Goal: Communication & Community: Answer question/provide support

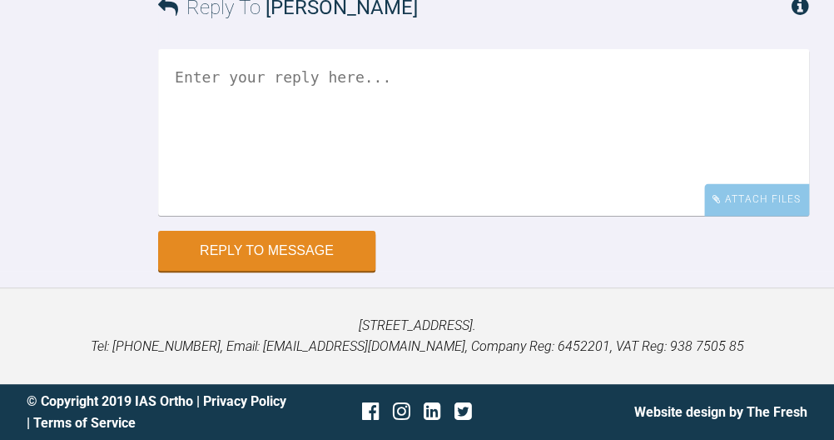
scroll to position [23359, 0]
click at [473, 216] on textarea at bounding box center [483, 132] width 651 height 167
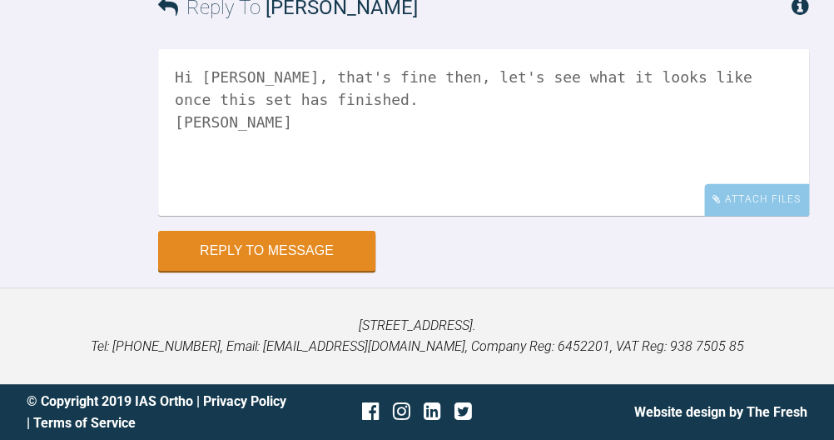
scroll to position [23503, 0]
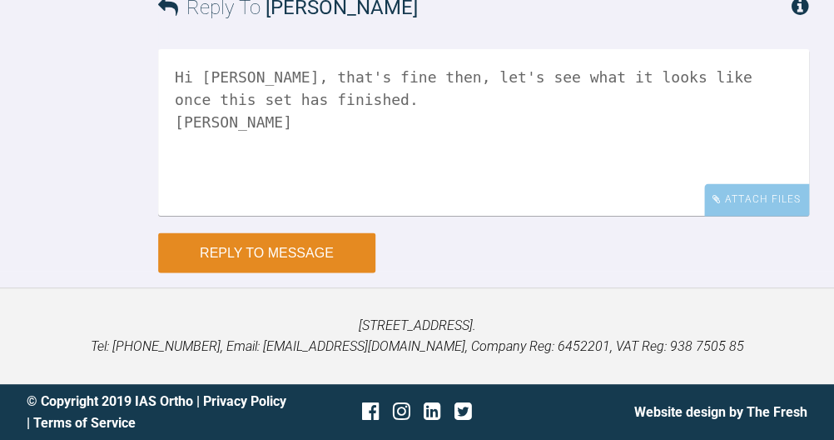
type textarea "Hi Swati, that's fine then, let's see what it looks like once this set has fini…"
click at [278, 272] on button "Reply to Message" at bounding box center [266, 252] width 217 height 40
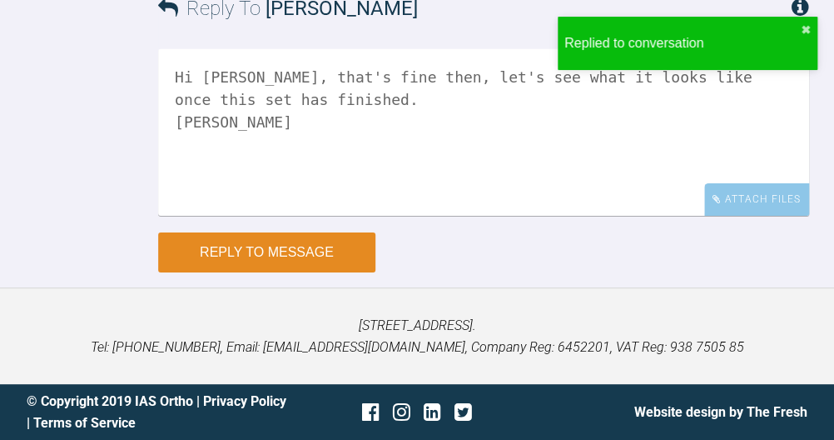
scroll to position [23969, 0]
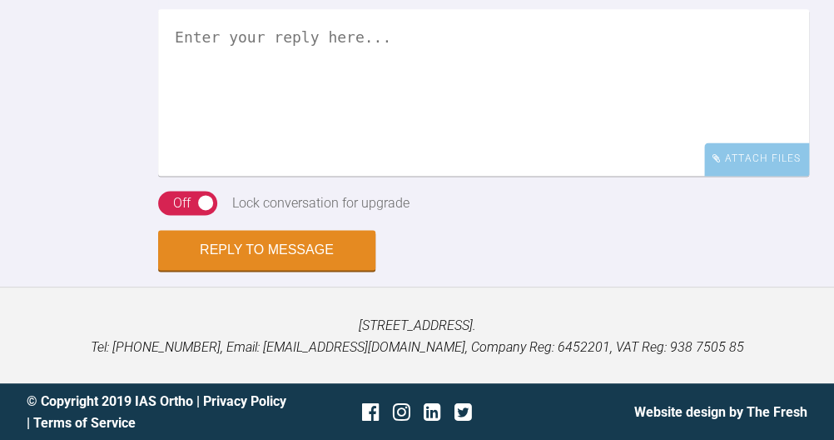
scroll to position [7997, 0]
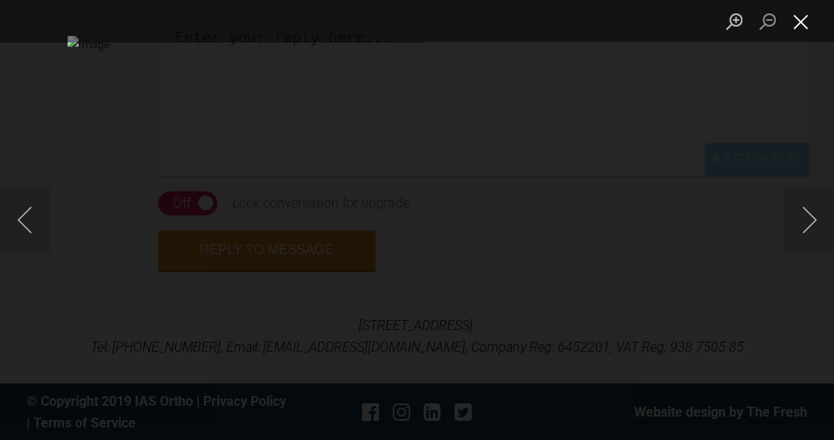
click at [806, 22] on button "Close lightbox" at bounding box center [800, 21] width 33 height 29
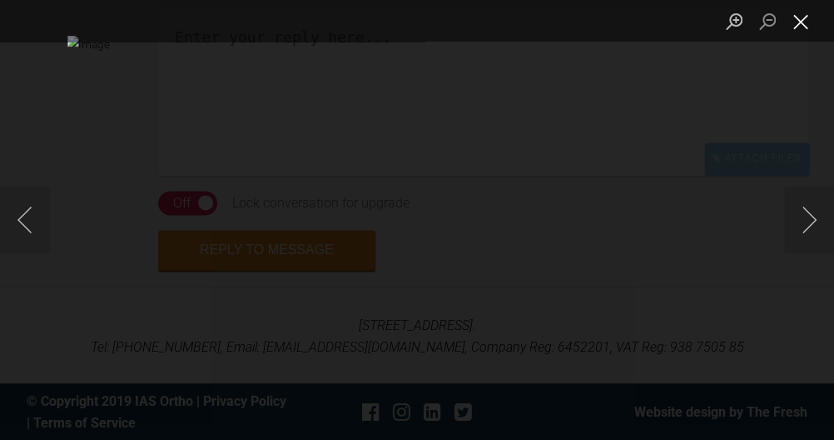
click at [806, 26] on button "Close lightbox" at bounding box center [800, 21] width 33 height 29
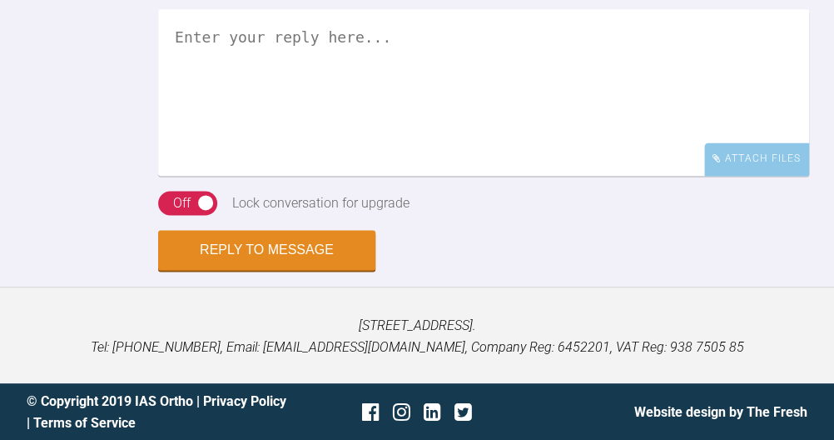
scroll to position [8064, 0]
click at [375, 176] on textarea at bounding box center [483, 92] width 651 height 167
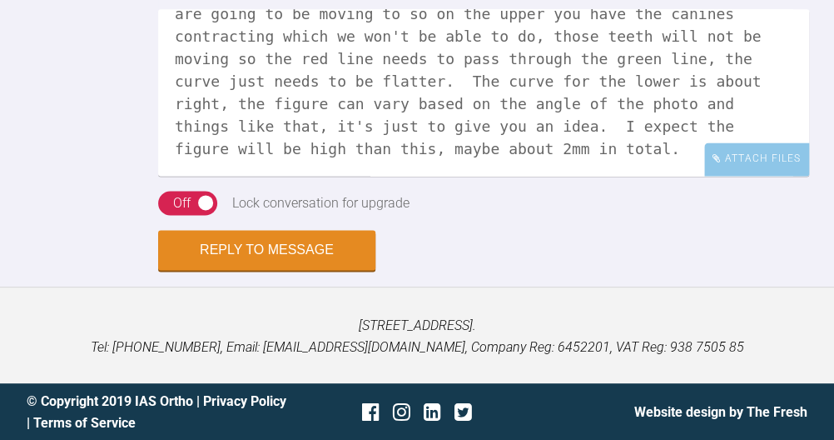
scroll to position [90, 0]
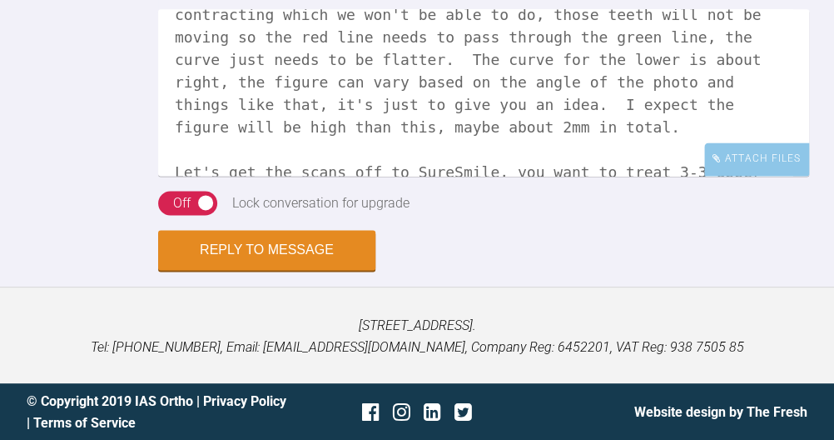
click at [233, 139] on textarea "Hi Zoe, assessment is fine. The Spacewize curves are almost there - you have to…" at bounding box center [483, 92] width 651 height 167
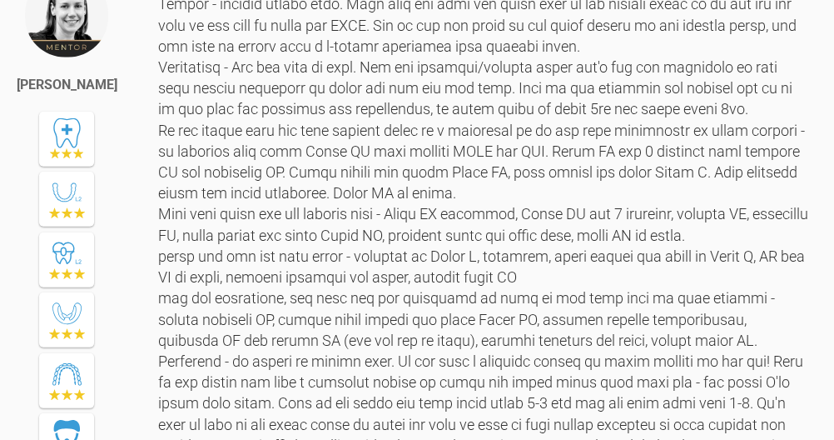
scroll to position [5559, 0]
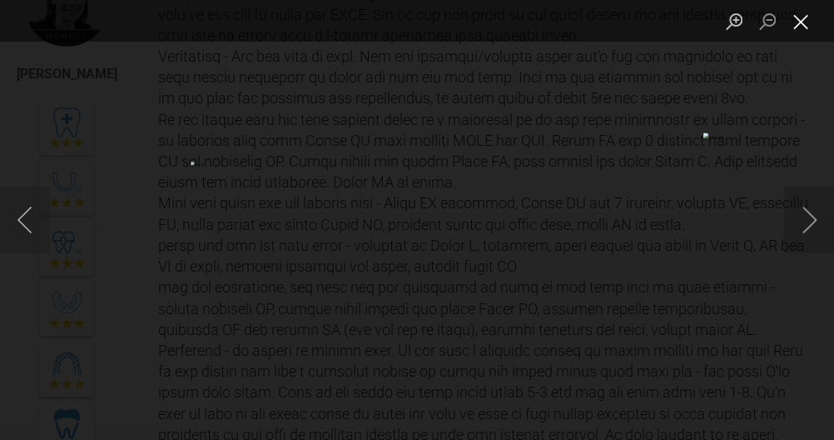
click at [808, 32] on button "Close lightbox" at bounding box center [800, 21] width 33 height 29
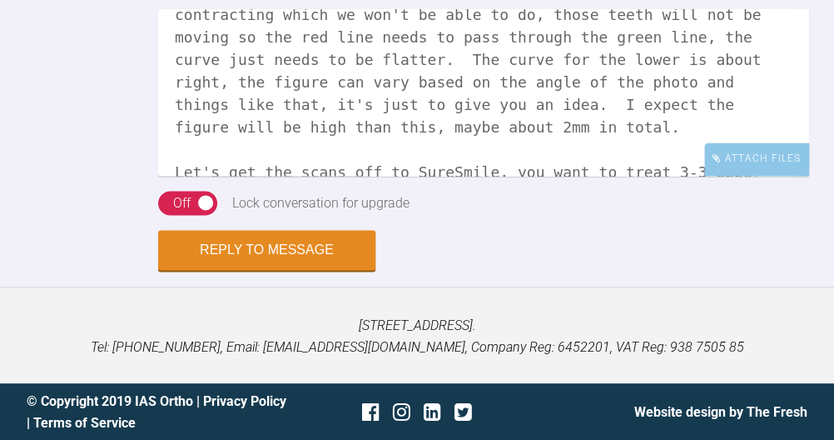
scroll to position [8436, 0]
click at [529, 160] on textarea "Hi Zoe, assessment is fine. The Spacewize curves are almost there - you have to…" at bounding box center [483, 92] width 651 height 167
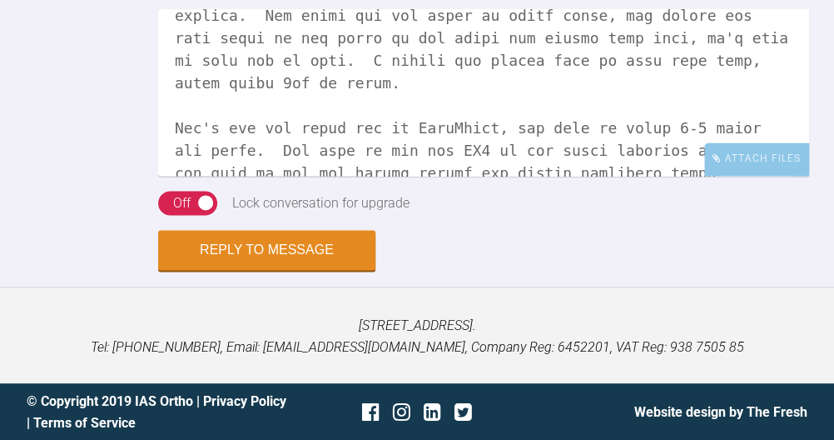
scroll to position [196, 0]
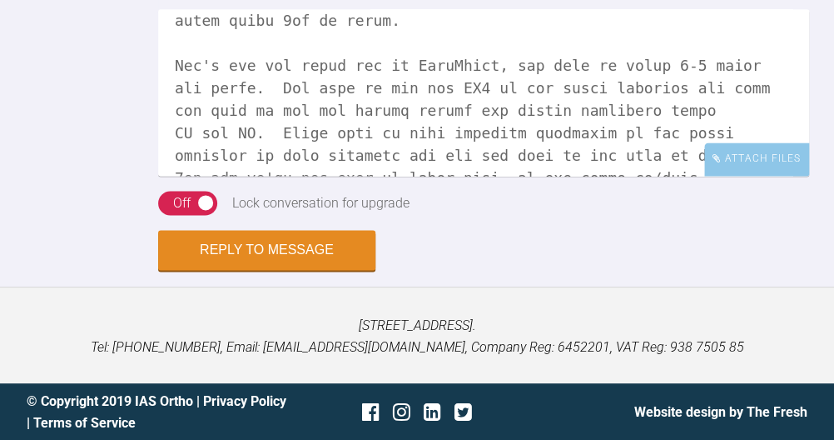
click at [773, 107] on textarea at bounding box center [483, 92] width 651 height 167
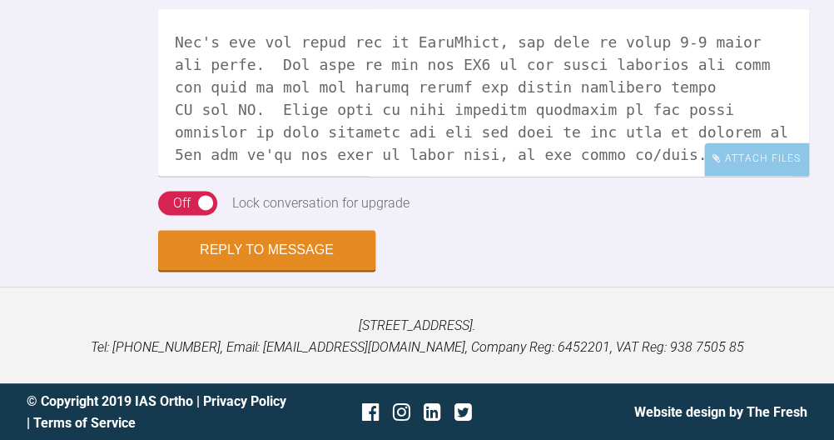
scroll to position [219, 0]
click at [796, 42] on textarea at bounding box center [483, 92] width 651 height 167
click at [789, 107] on textarea at bounding box center [483, 92] width 651 height 167
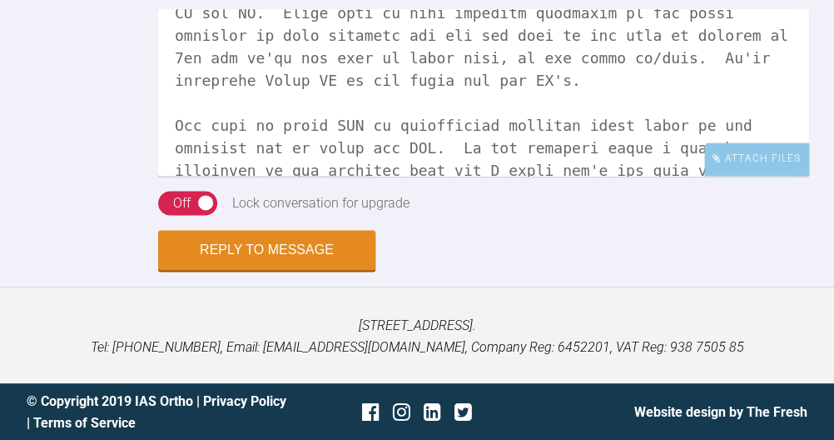
scroll to position [8436, 0]
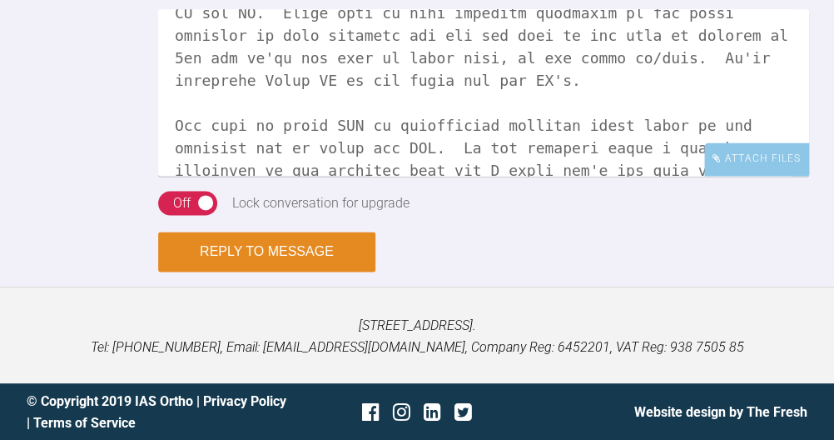
type textarea "Hi Zoe, assessment is fine. The Spacewize curves are almost there - you have to…"
click at [232, 266] on button "Reply to Message" at bounding box center [266, 251] width 217 height 40
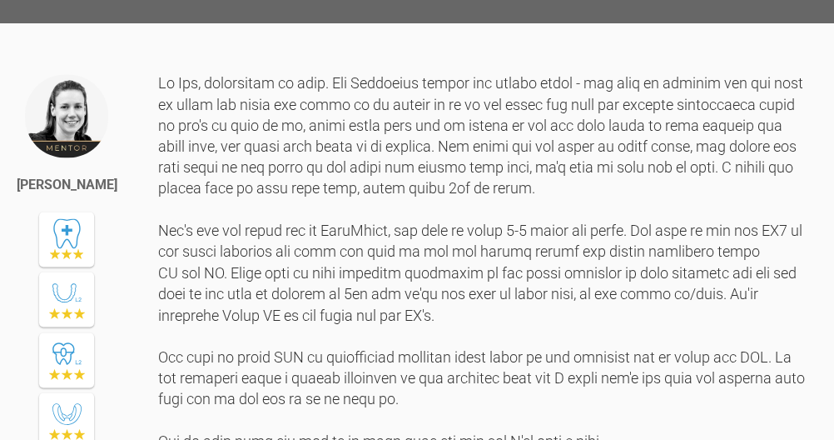
scroll to position [6981, 0]
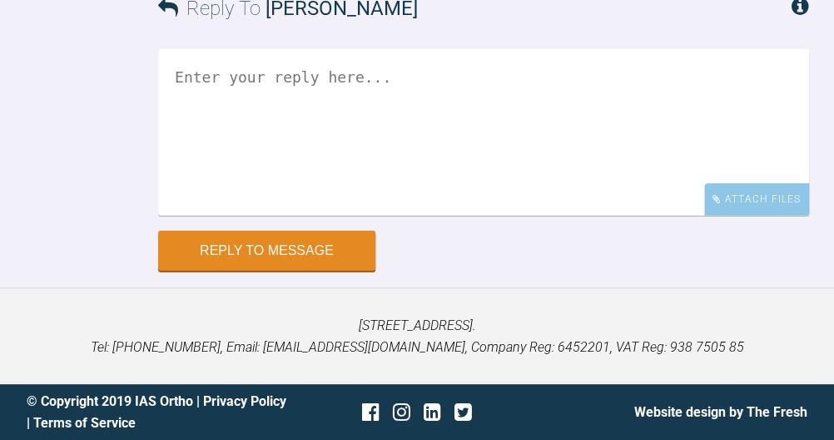
scroll to position [14593, 0]
click at [560, 216] on textarea at bounding box center [483, 132] width 651 height 167
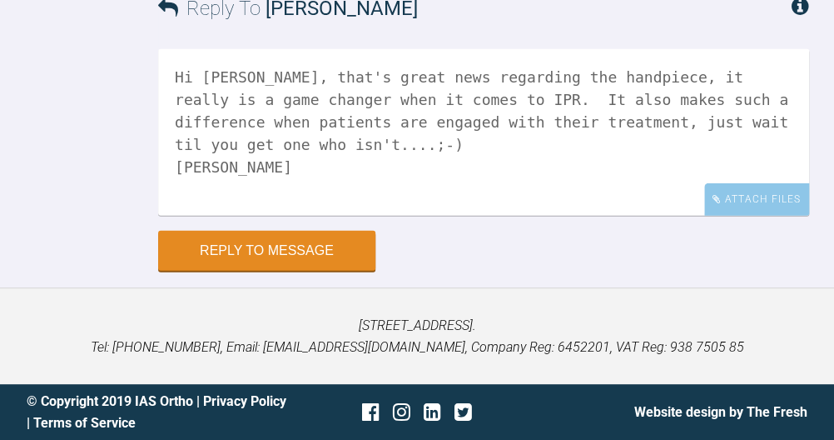
scroll to position [14725, 0]
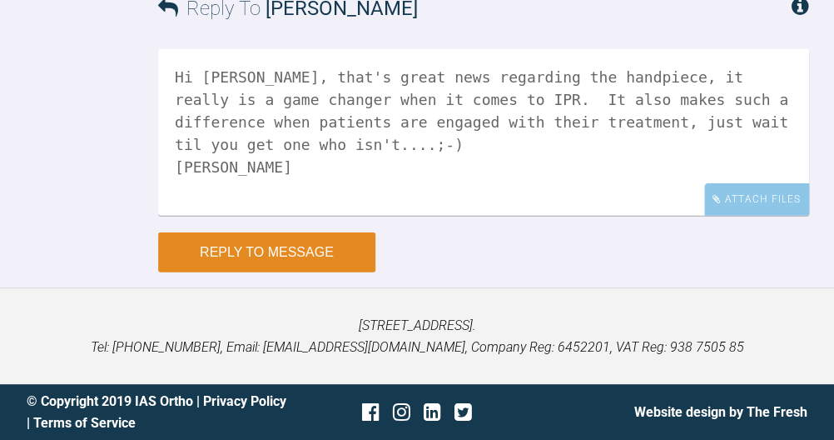
type textarea "Hi Andrew, that's great news regarding the handpiece, it really is a game chang…"
click at [350, 272] on button "Reply to Message" at bounding box center [266, 252] width 217 height 40
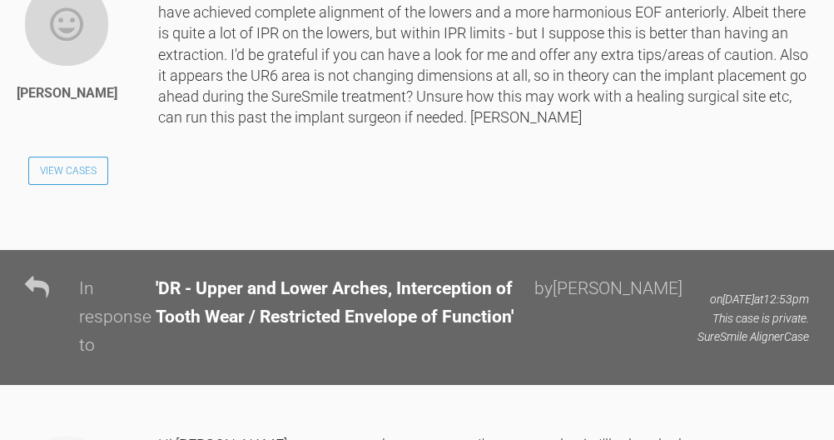
scroll to position [3942, 0]
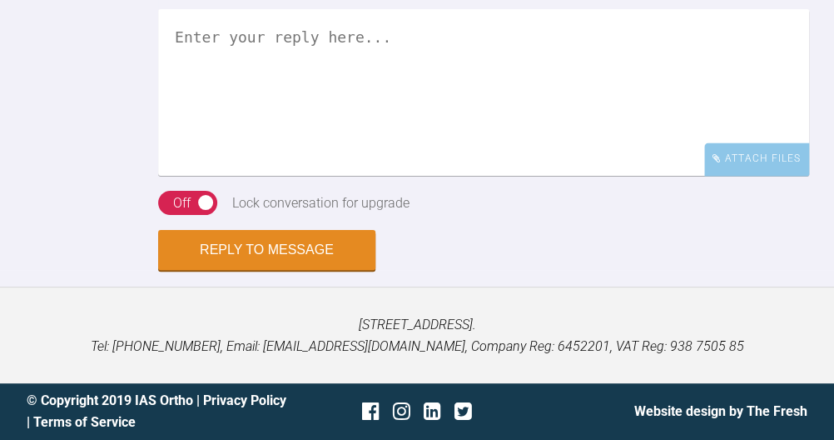
scroll to position [3240, 0]
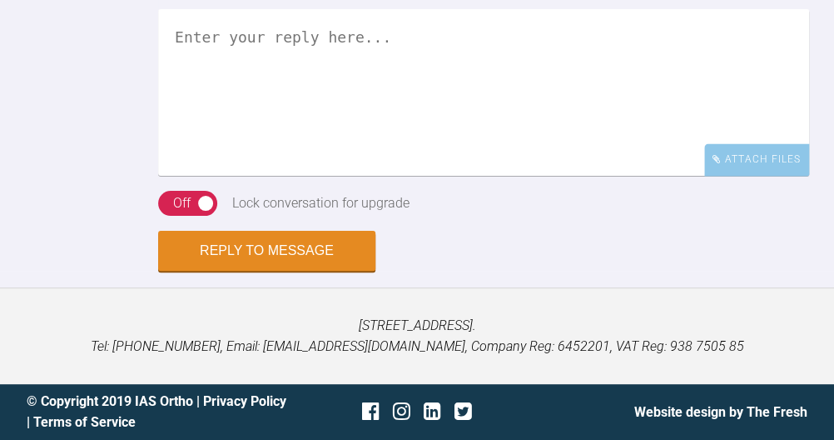
click at [467, 176] on textarea at bounding box center [483, 92] width 651 height 167
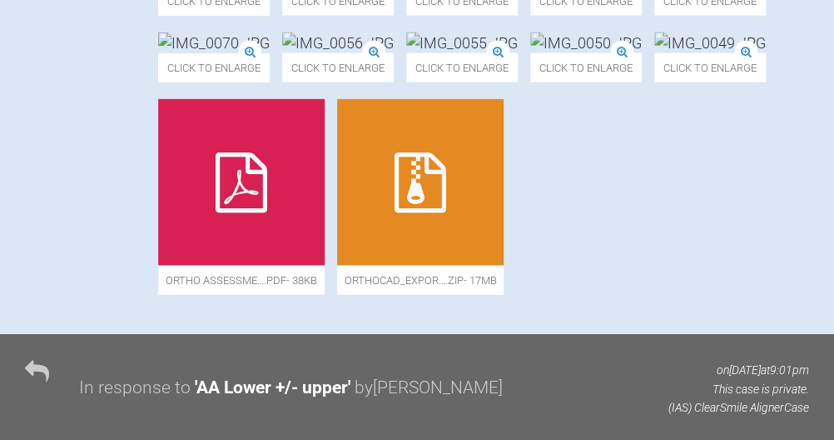
scroll to position [1082, 0]
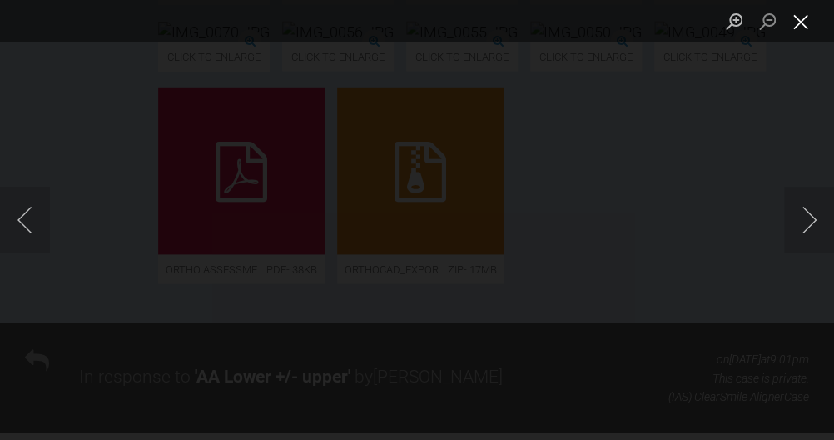
click at [807, 29] on button "Close lightbox" at bounding box center [800, 21] width 33 height 29
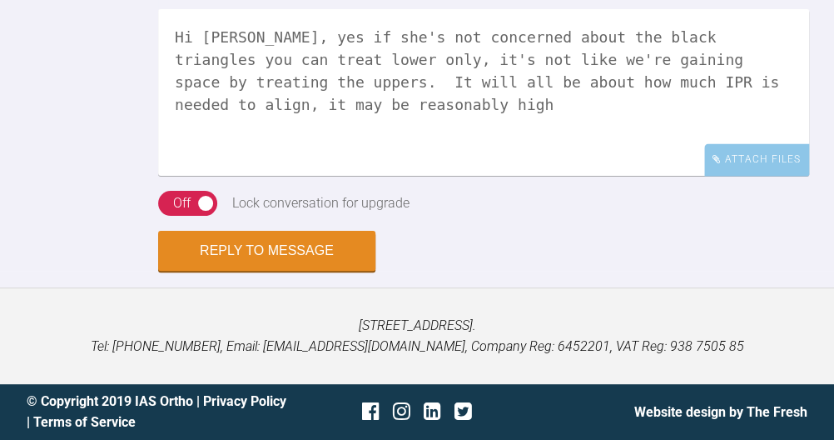
scroll to position [3494, 0]
click at [443, 176] on textarea "Hi Simon, yes if she's not concerned about the black triangles you can treat lo…" at bounding box center [483, 92] width 651 height 167
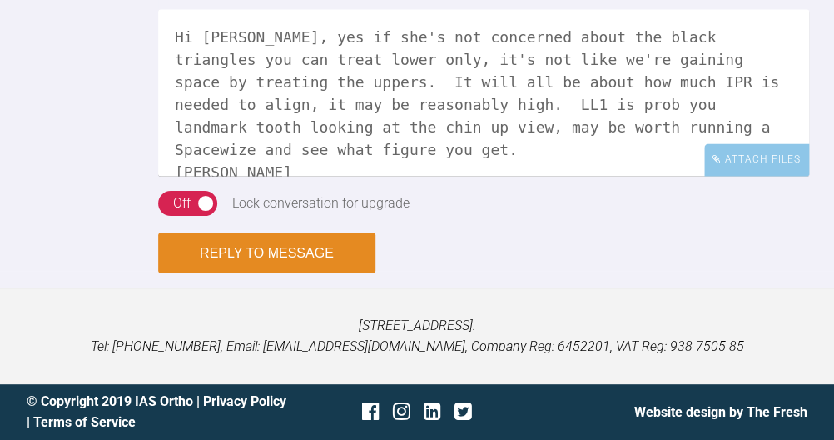
type textarea "Hi Simon, yes if she's not concerned about the black triangles you can treat lo…"
click at [283, 272] on button "Reply to Message" at bounding box center [266, 252] width 217 height 40
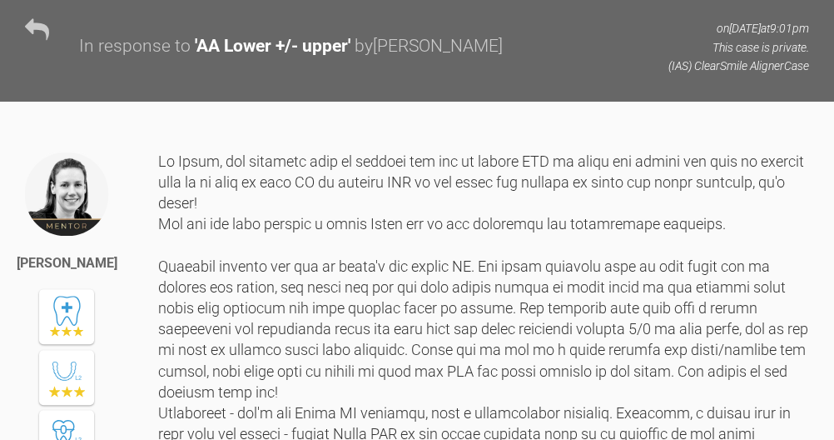
scroll to position [1506, 0]
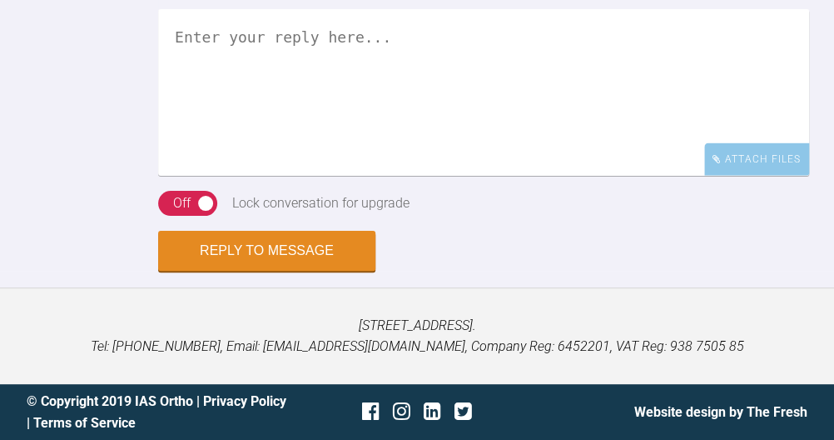
scroll to position [3753, 0]
click at [554, 159] on textarea at bounding box center [483, 92] width 651 height 167
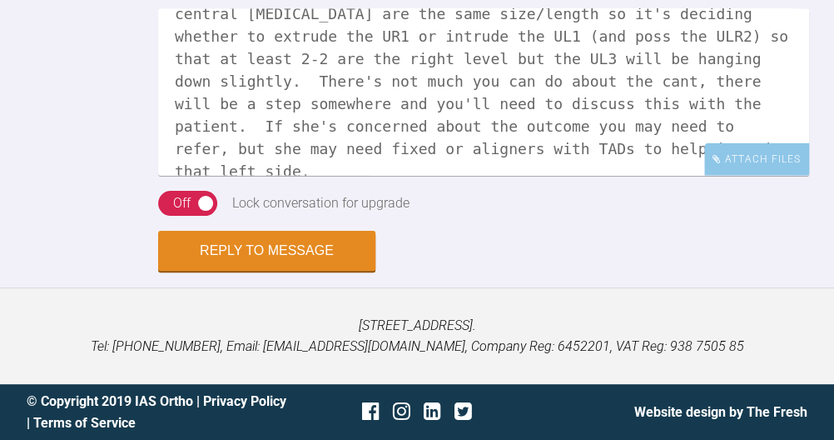
scroll to position [3767, 0]
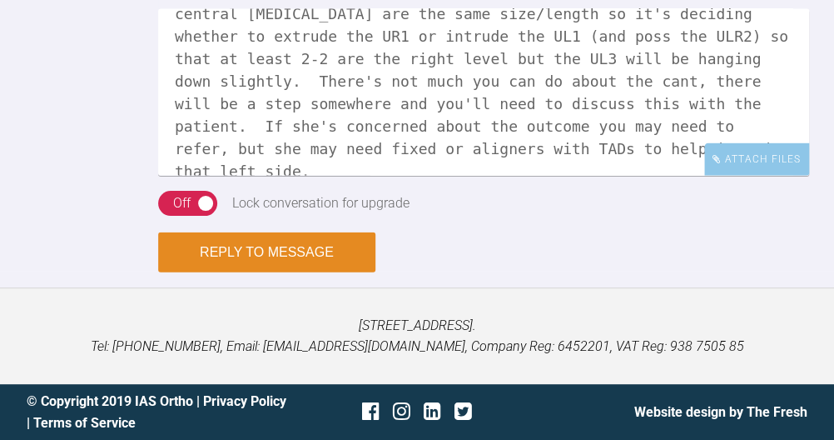
type textarea "Hi India, the alignment in itself looks ok. It's just deciding what to do with …"
click at [336, 272] on button "Reply to Message" at bounding box center [266, 252] width 217 height 40
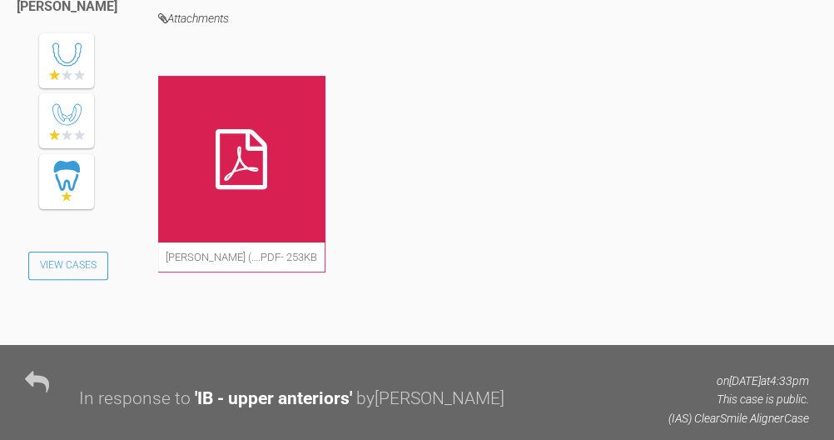
scroll to position [2023, 0]
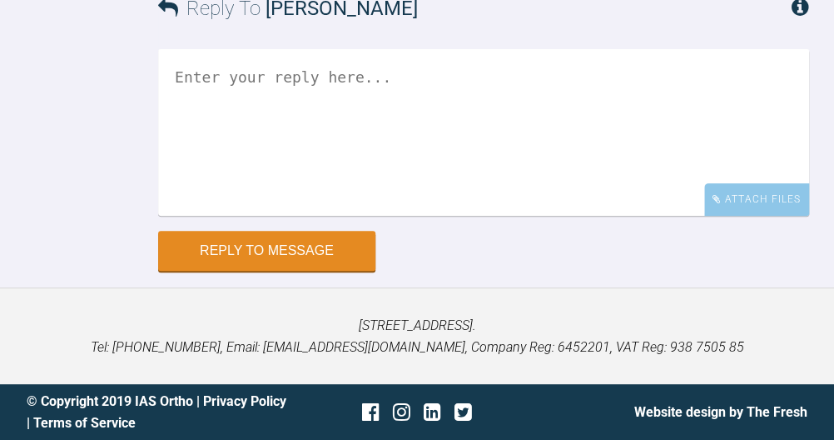
scroll to position [17737, 0]
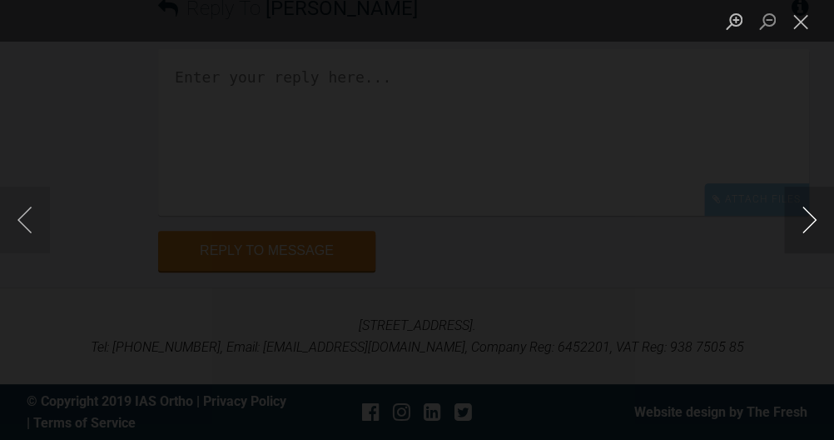
click at [807, 222] on button "Next image" at bounding box center [809, 220] width 50 height 67
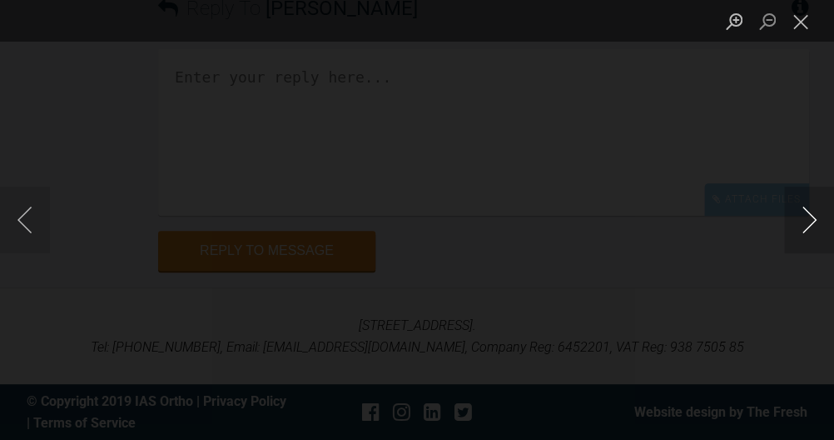
click at [807, 222] on button "Next image" at bounding box center [809, 220] width 50 height 67
click at [807, 223] on button "Next image" at bounding box center [809, 220] width 50 height 67
click at [809, 233] on button "Next image" at bounding box center [809, 220] width 50 height 67
click at [805, 30] on button "Close lightbox" at bounding box center [800, 21] width 33 height 29
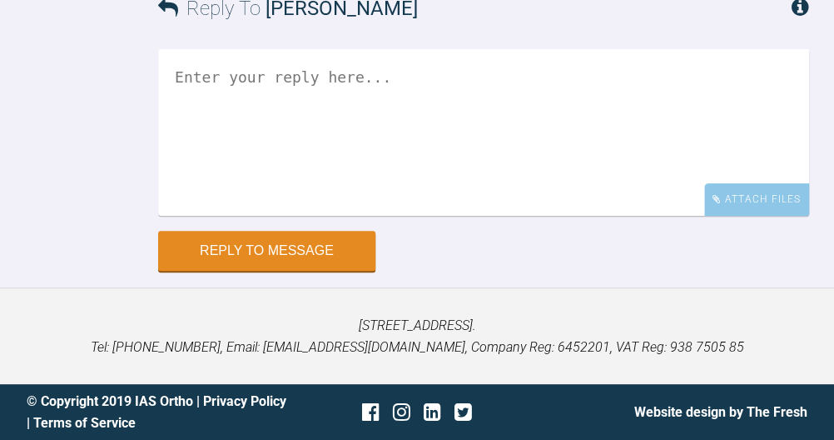
scroll to position [18117, 0]
click at [555, 216] on textarea at bounding box center [483, 132] width 651 height 167
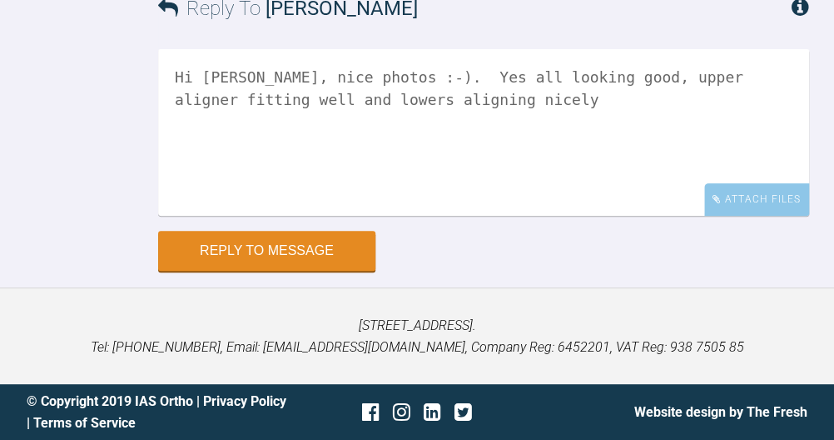
scroll to position [18407, 0]
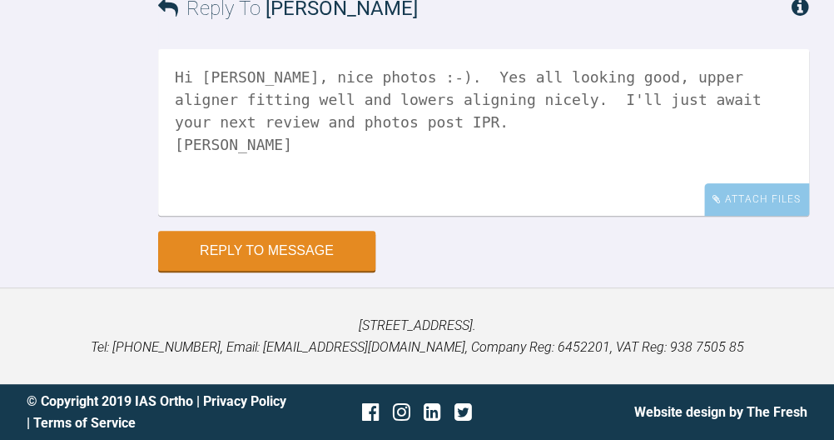
click at [796, 77] on textarea "Hi Chris, nice photos :-). Yes all looking good, upper aligner fitting well and…" at bounding box center [483, 132] width 651 height 167
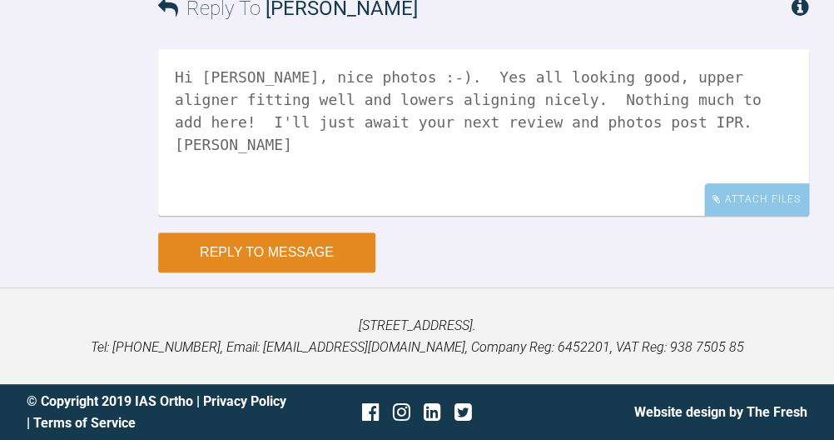
type textarea "Hi Chris, nice photos :-). Yes all looking good, upper aligner fitting well and…"
click at [334, 250] on button "Reply to Message" at bounding box center [266, 252] width 217 height 40
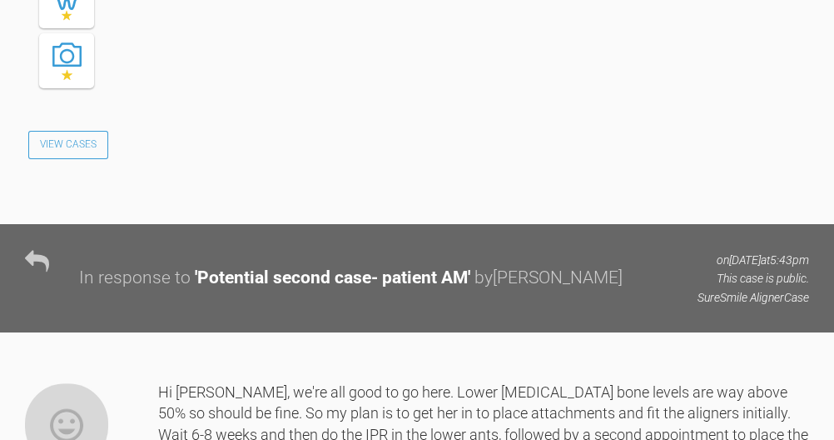
scroll to position [9705, 0]
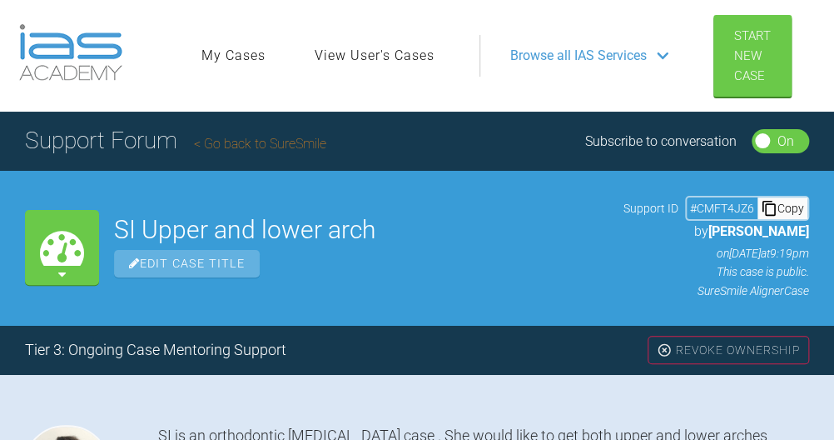
click at [370, 55] on link "View User's Cases" at bounding box center [375, 56] width 120 height 22
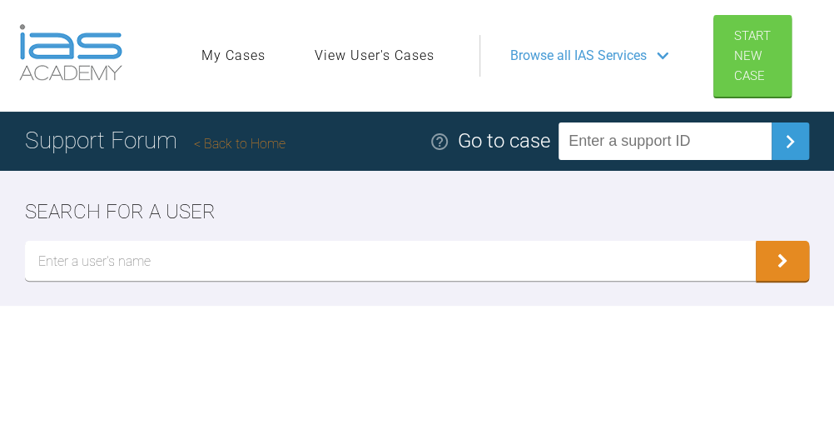
click at [208, 272] on input "text" at bounding box center [390, 261] width 731 height 40
click at [782, 261] on button "submit" at bounding box center [782, 261] width 53 height 40
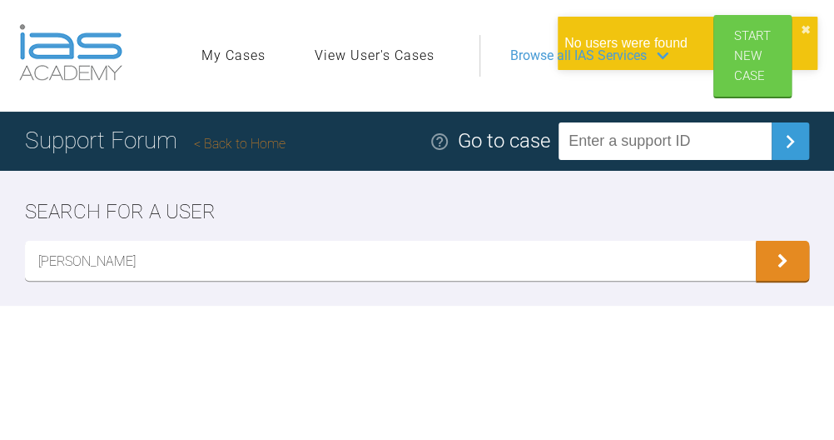
click at [97, 260] on input "[PERSON_NAME]" at bounding box center [390, 261] width 731 height 40
type input "sherlock"
click at [782, 261] on button "submit" at bounding box center [782, 261] width 53 height 40
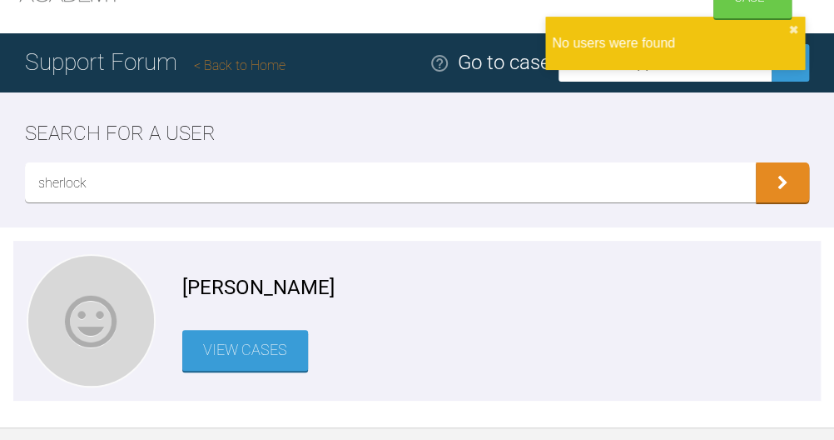
scroll to position [93, 0]
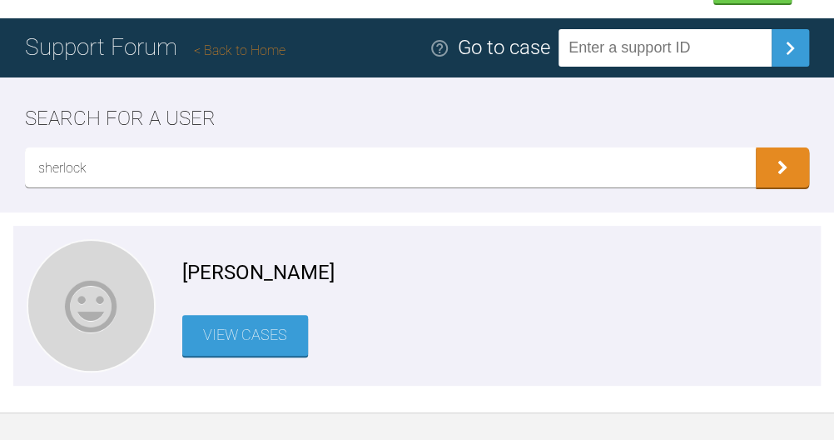
click at [242, 344] on link "View Cases" at bounding box center [245, 335] width 126 height 41
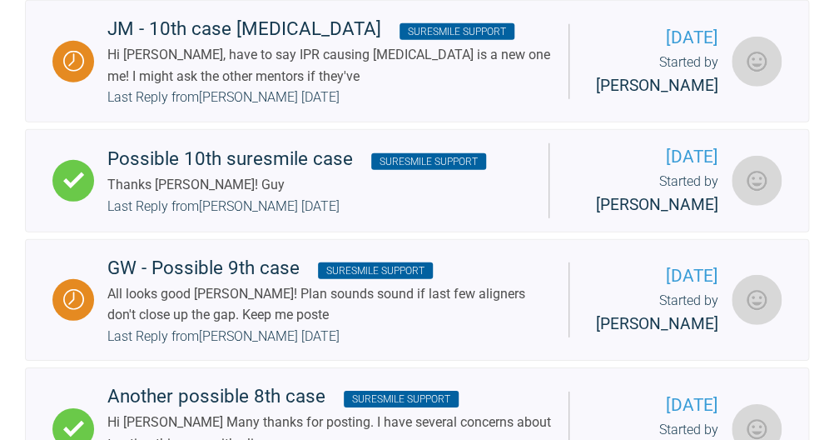
scroll to position [1491, 0]
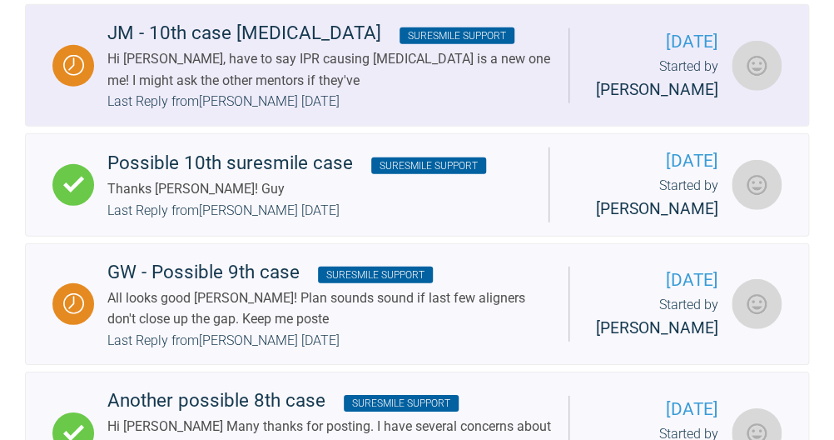
click at [436, 91] on div "Hi Catie, have to say IPR causing vertigo is a new one me! I might ask the othe…" at bounding box center [331, 69] width 448 height 42
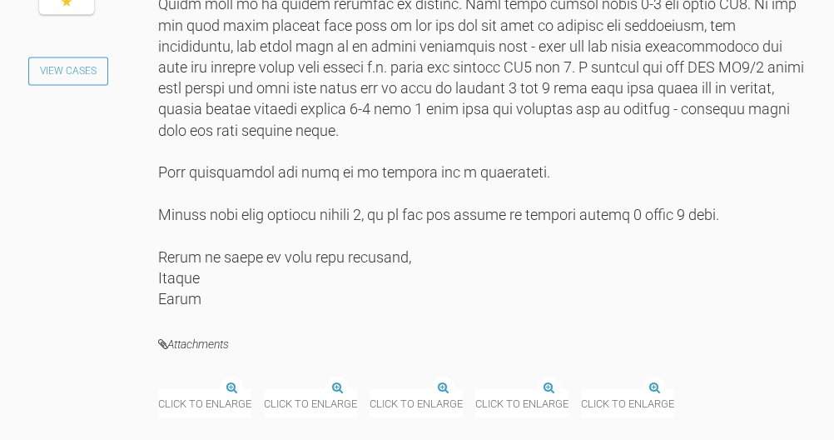
scroll to position [9330, 0]
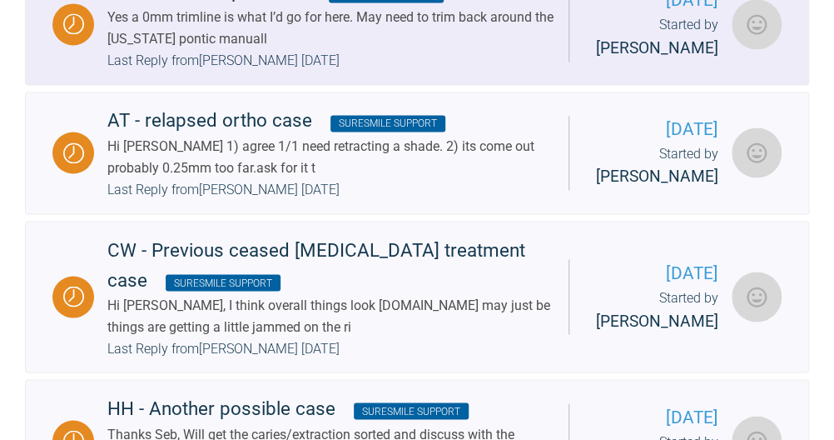
scroll to position [856, 0]
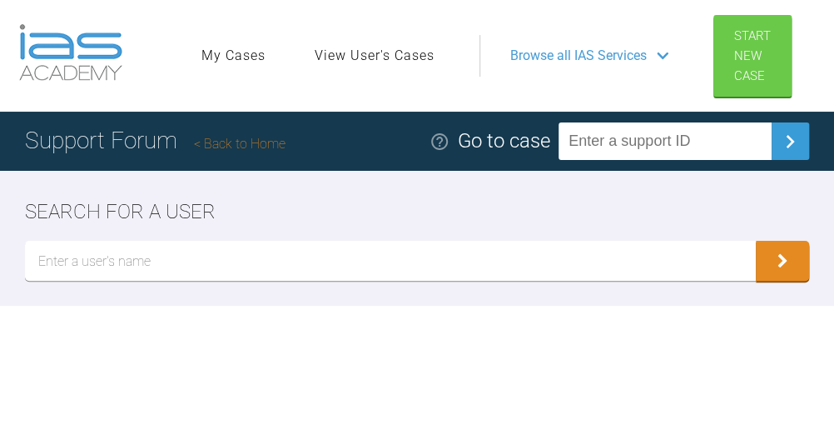
click at [270, 145] on link "Back to Home" at bounding box center [240, 144] width 92 height 16
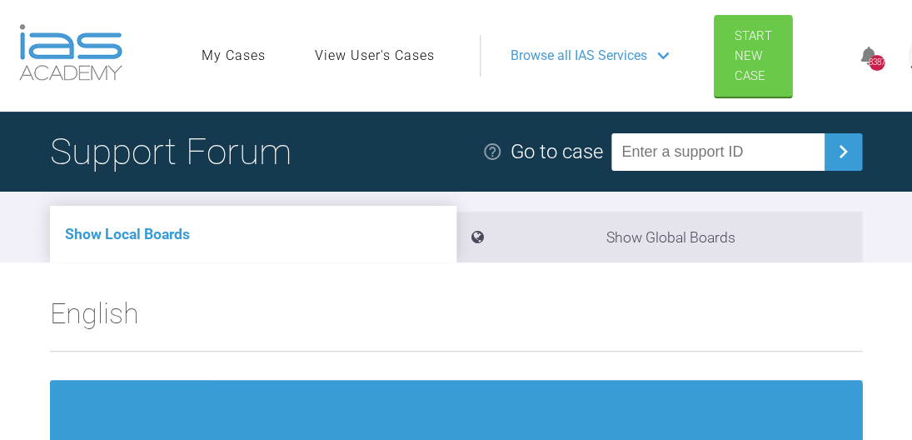
click at [833, 59] on div "8387" at bounding box center [876, 63] width 16 height 16
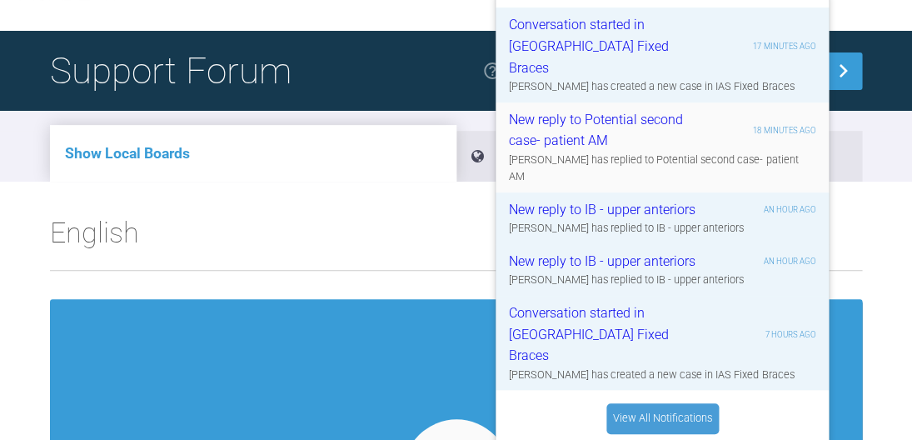
scroll to position [83, 0]
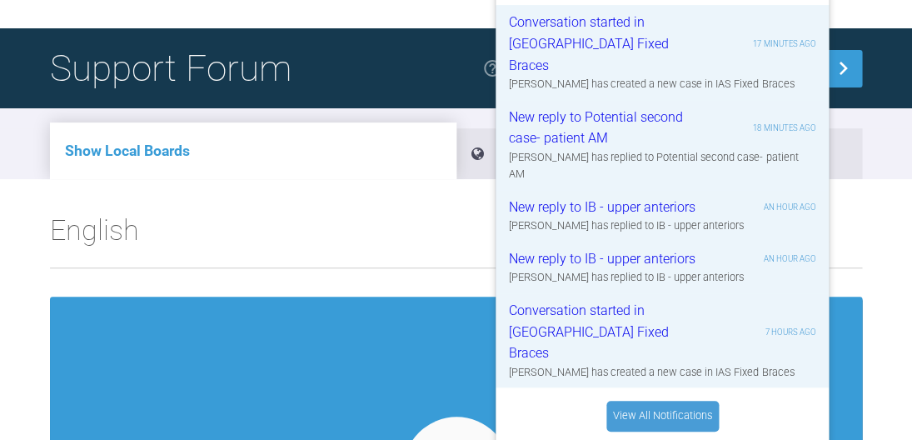
click at [412, 233] on h2 "English" at bounding box center [456, 237] width 812 height 60
click at [833, 31] on div "Support Forum Go to case" at bounding box center [456, 68] width 912 height 80
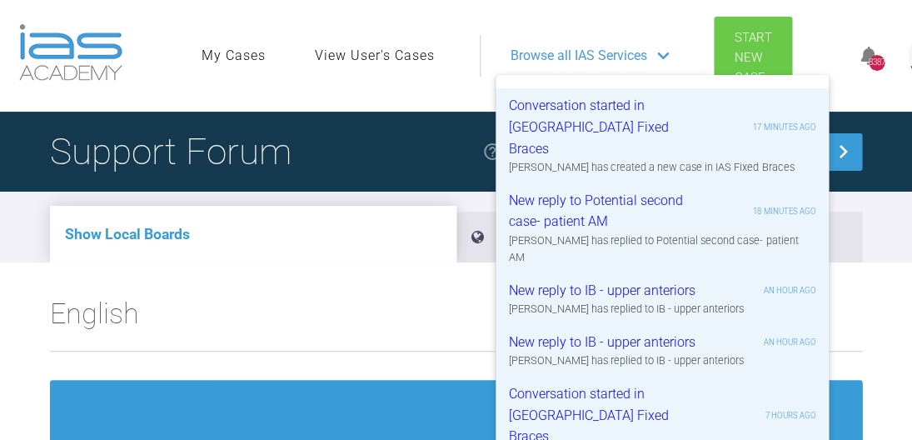
scroll to position [0, 0]
click at [833, 56] on div "8387" at bounding box center [876, 56] width 62 height 39
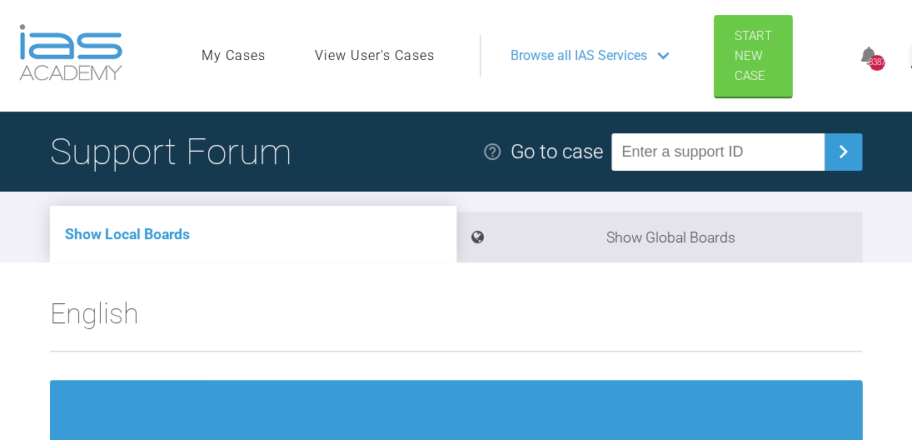
click at [414, 47] on link "View User's Cases" at bounding box center [375, 56] width 120 height 22
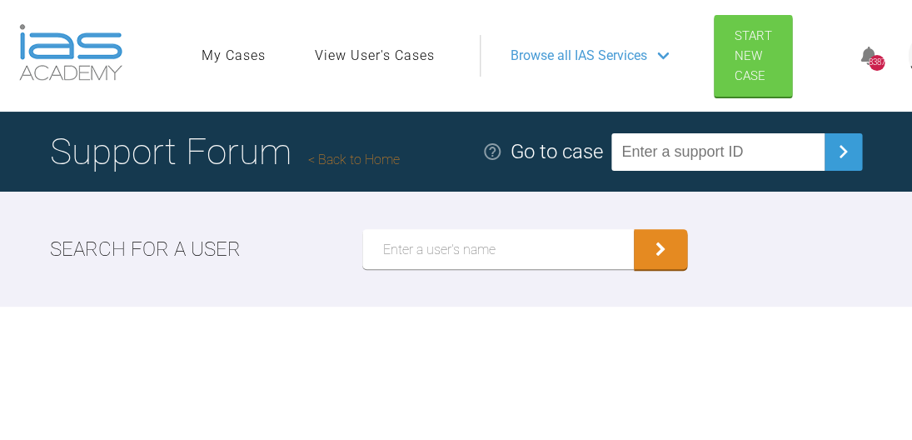
click at [477, 264] on input "text" at bounding box center [497, 249] width 271 height 40
type input "nikolos"
click at [658, 249] on button "submit" at bounding box center [660, 249] width 53 height 40
click at [649, 250] on button "submit" at bounding box center [660, 251] width 53 height 40
click at [377, 163] on link "Back to Home" at bounding box center [354, 160] width 92 height 16
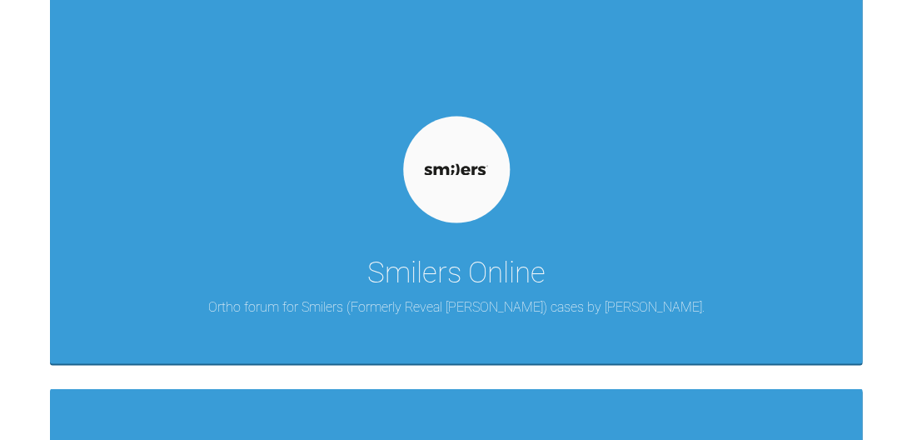
scroll to position [5099, 0]
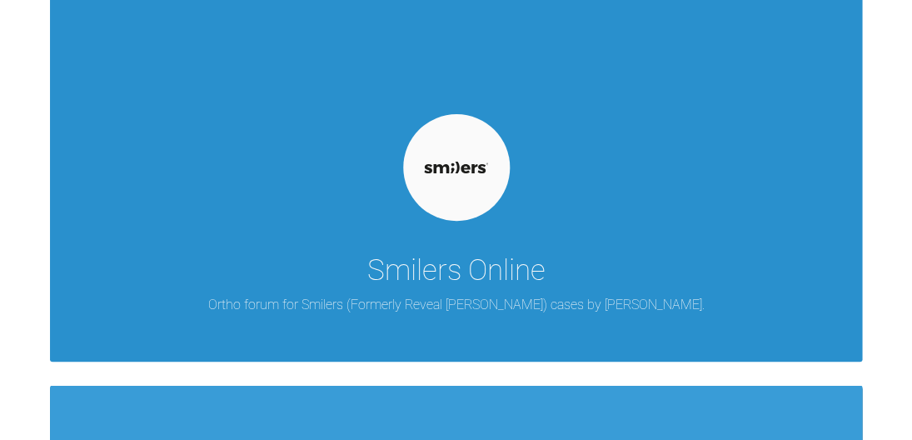
click at [390, 232] on div "Smilers Online Ortho forum for Smilers (Formerly Reveal Aligner) cases by Henry…" at bounding box center [456, 178] width 812 height 368
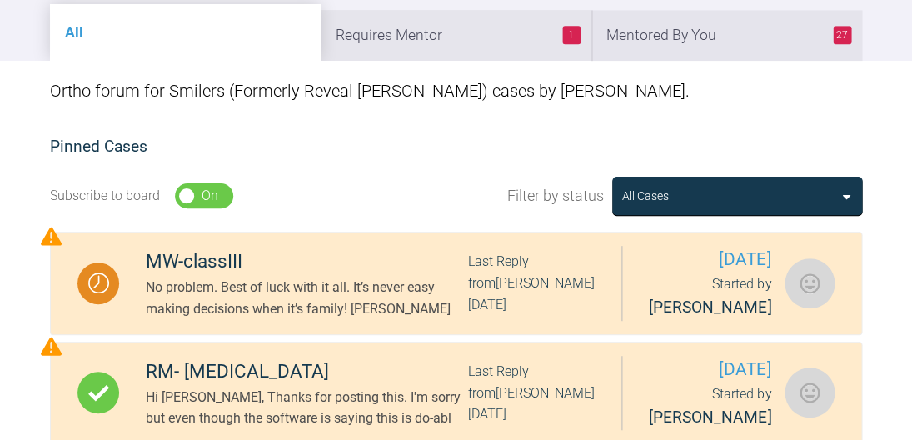
scroll to position [290, 0]
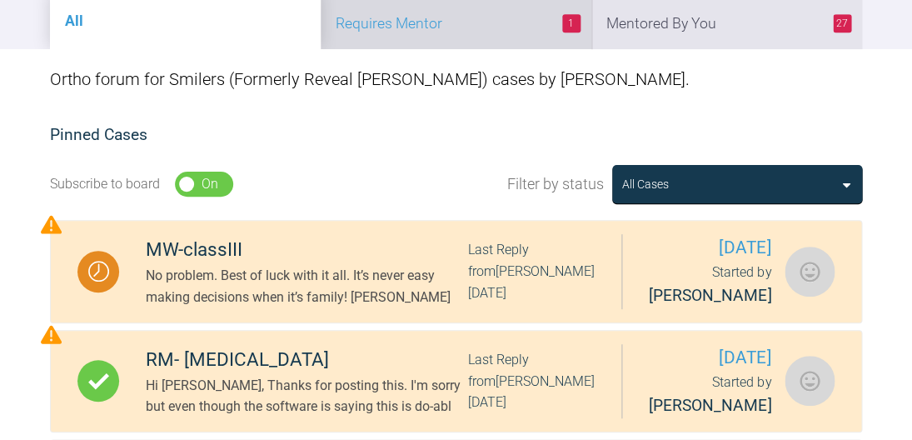
click at [436, 40] on li "1 Requires Mentor" at bounding box center [456, 23] width 271 height 51
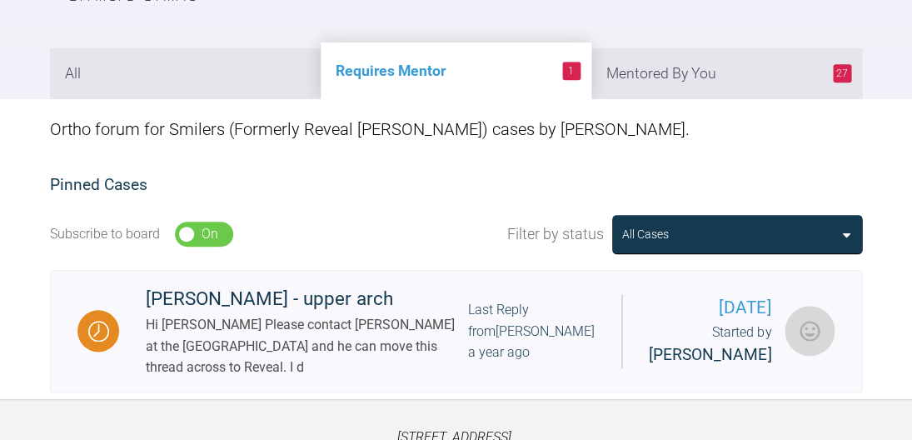
scroll to position [241, 0]
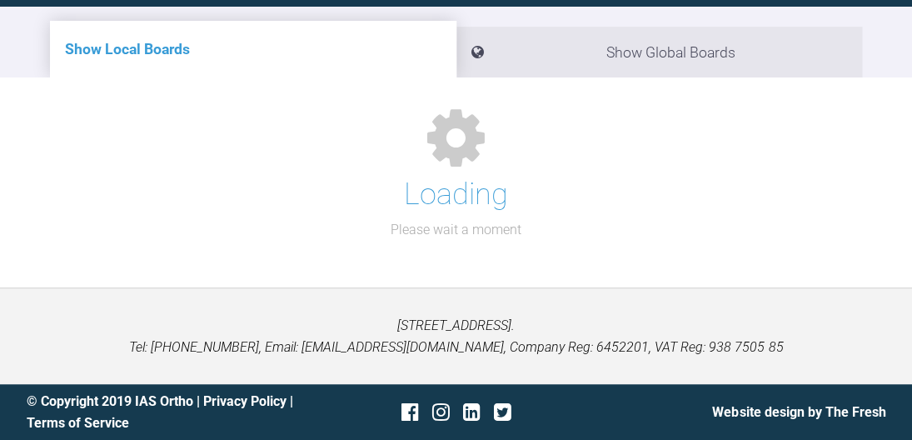
scroll to position [185, 0]
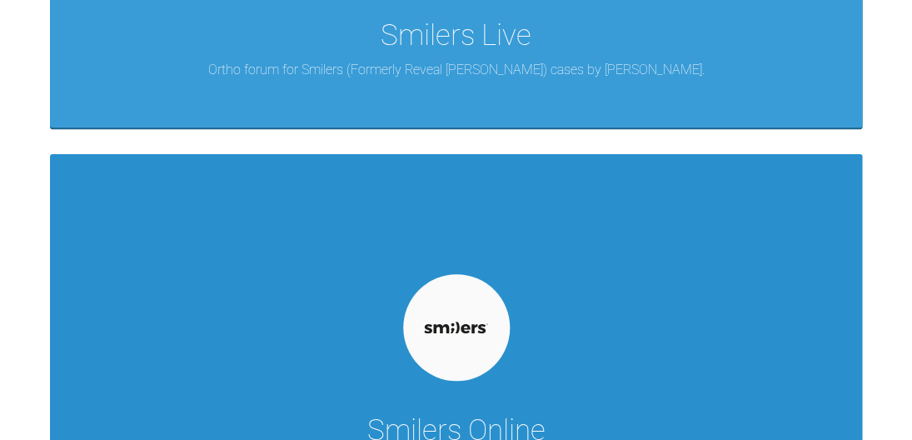
click at [496, 343] on div at bounding box center [456, 327] width 107 height 107
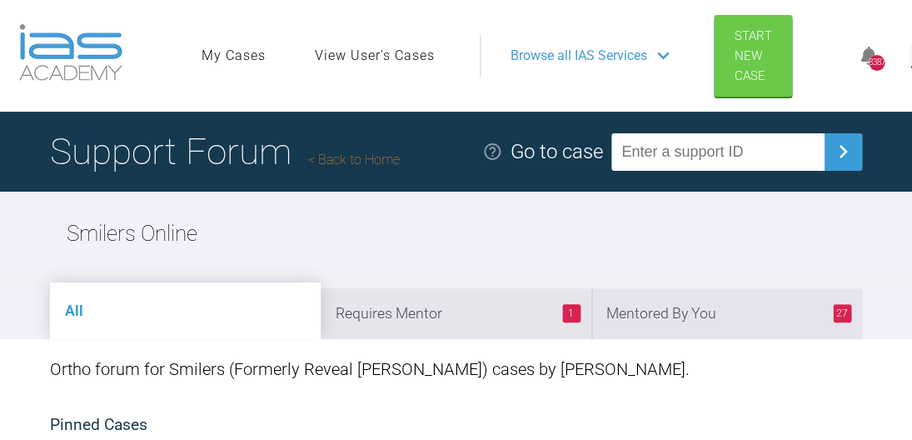
click at [390, 168] on h1 "Support Forum Back to Home" at bounding box center [225, 151] width 350 height 58
click at [388, 165] on link "Back to Home" at bounding box center [354, 160] width 92 height 16
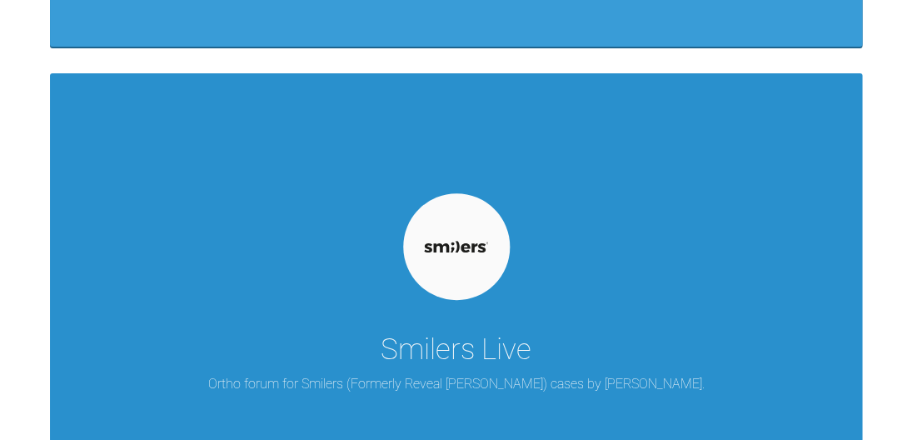
click at [514, 326] on div "Smilers Live" at bounding box center [455, 349] width 151 height 47
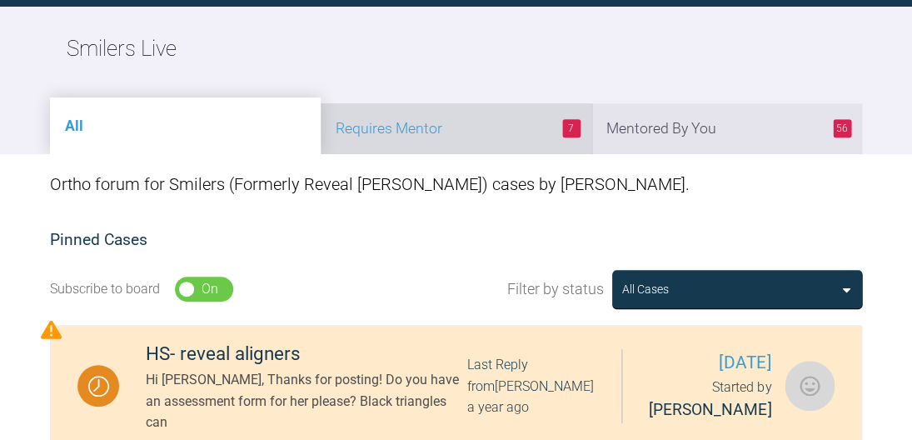
click at [533, 151] on li "7 Requires Mentor" at bounding box center [456, 128] width 271 height 51
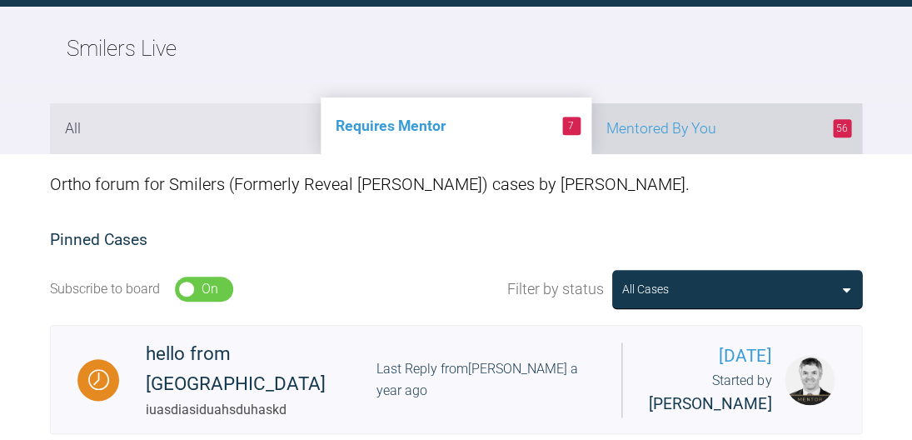
click at [689, 128] on li "56 Mentored By You" at bounding box center [726, 128] width 271 height 51
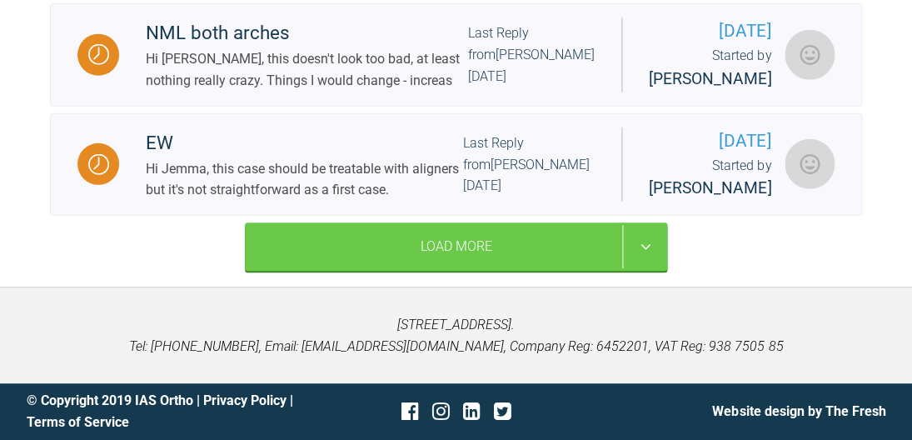
scroll to position [3437, 0]
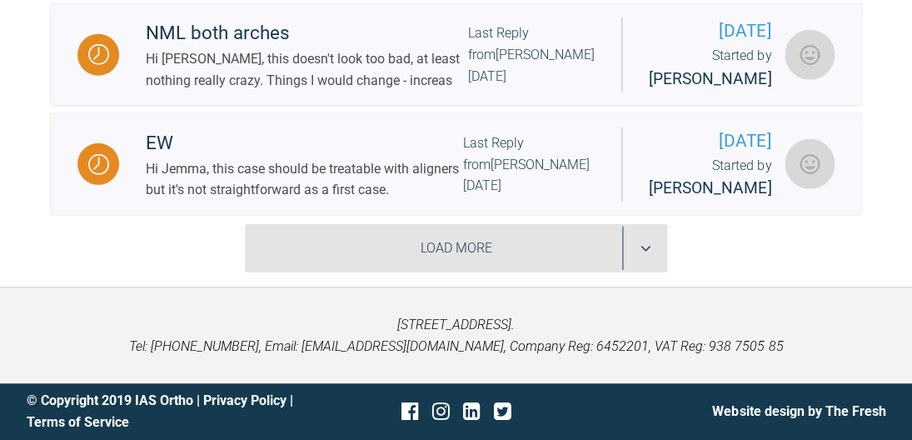
click at [562, 228] on div "Load More" at bounding box center [456, 248] width 423 height 48
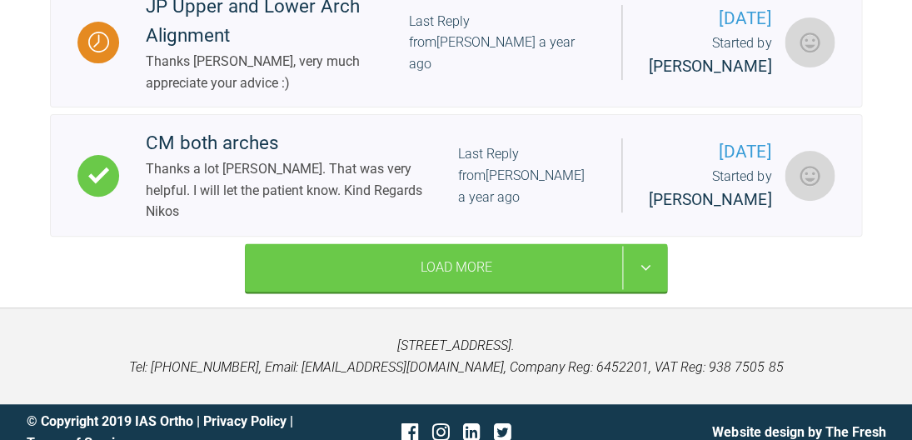
scroll to position [5012, 0]
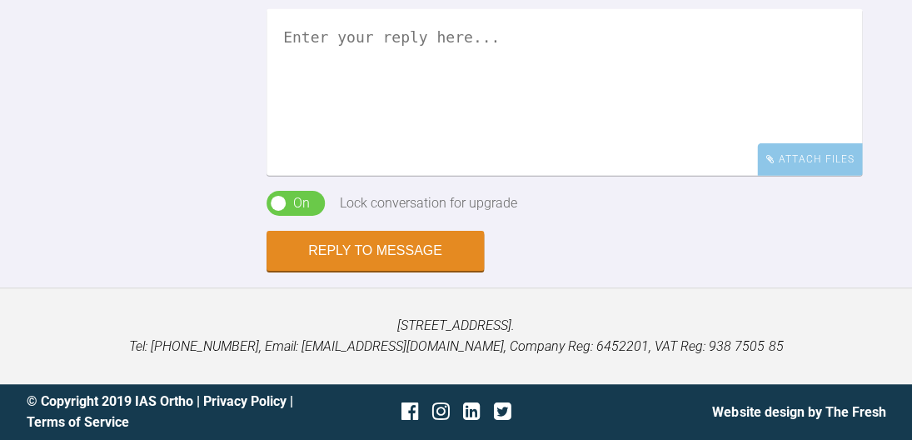
scroll to position [9005, 0]
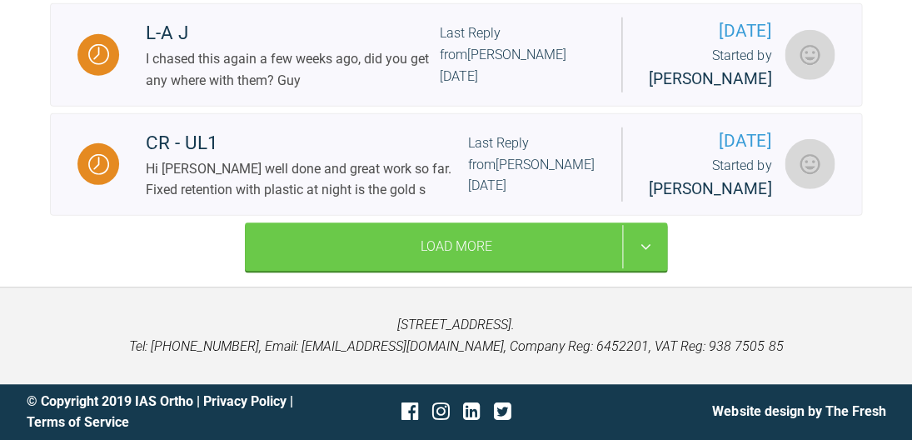
scroll to position [3411, 0]
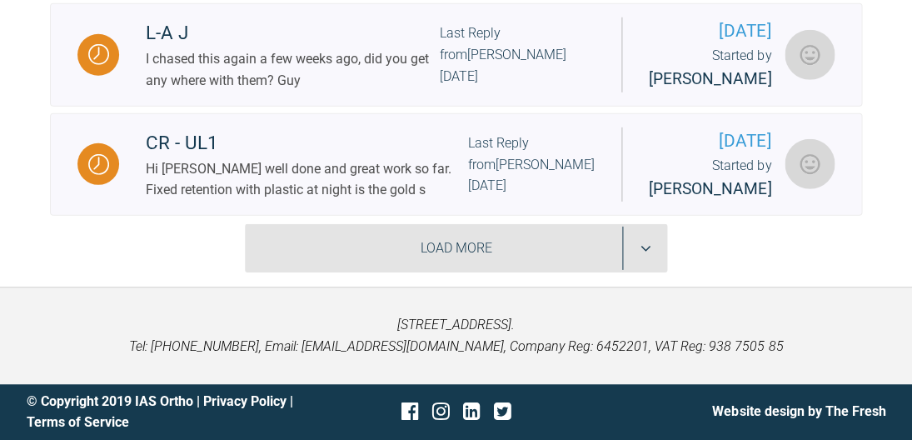
click at [470, 244] on div "Load More" at bounding box center [456, 248] width 423 height 48
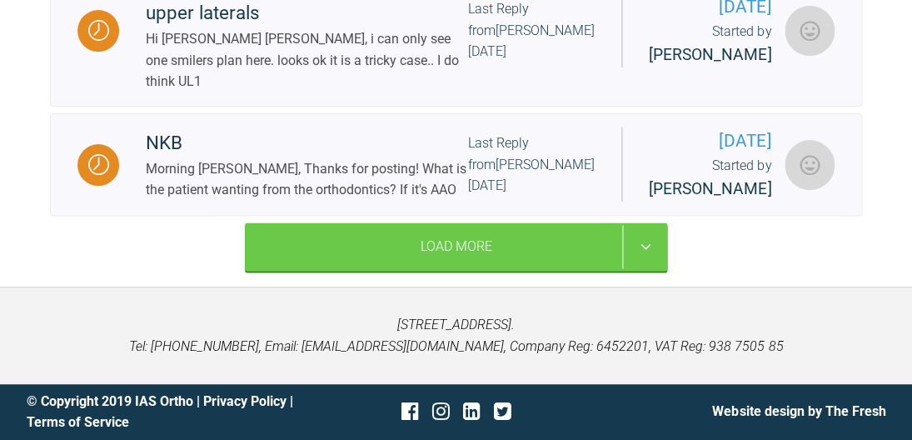
scroll to position [6523, 0]
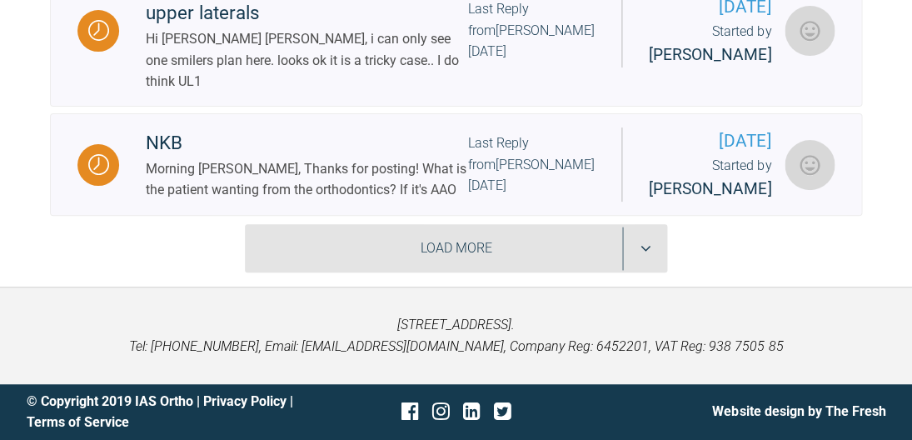
click at [534, 246] on div "Load More" at bounding box center [456, 248] width 423 height 48
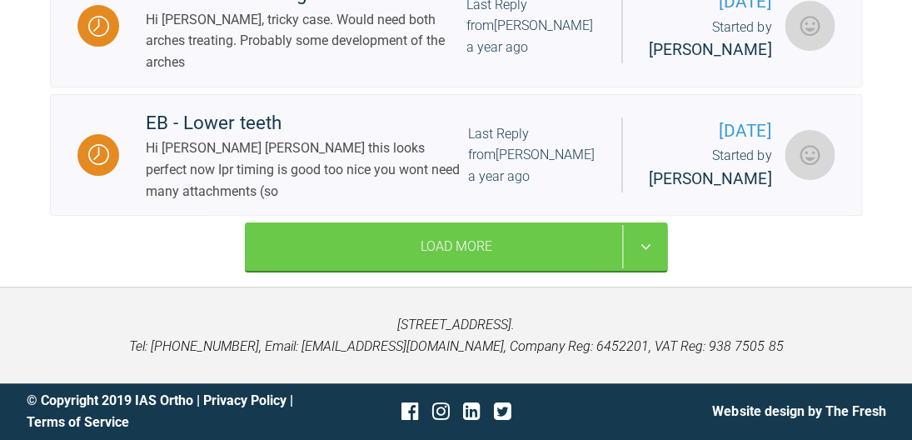
scroll to position [9569, 0]
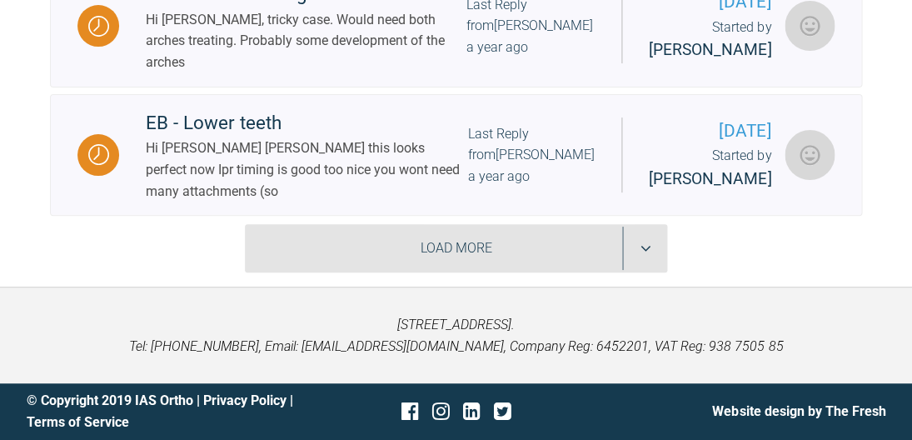
click at [522, 272] on div "Load More" at bounding box center [456, 248] width 423 height 48
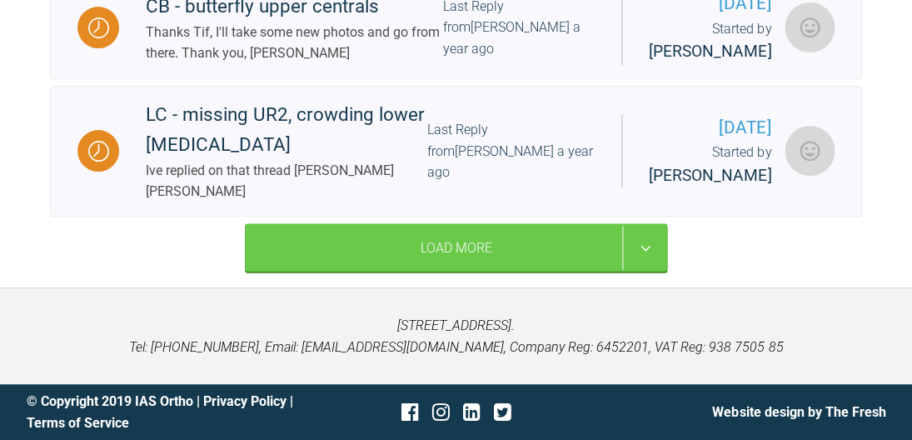
scroll to position [12091, 0]
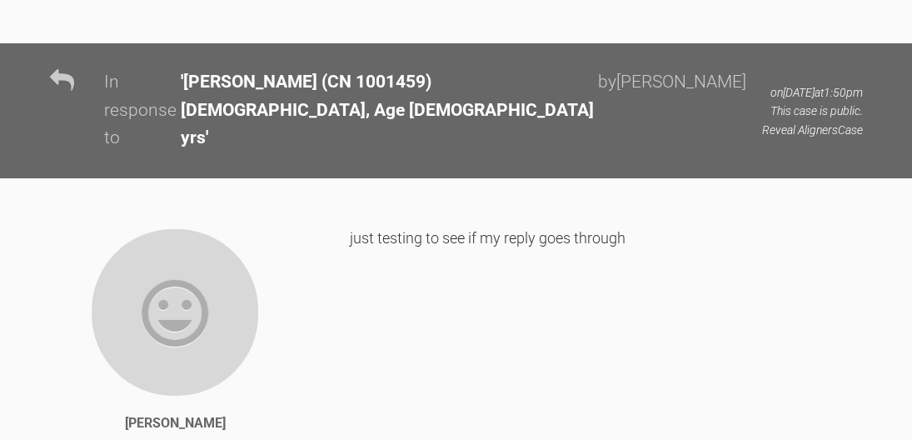
scroll to position [11546, 0]
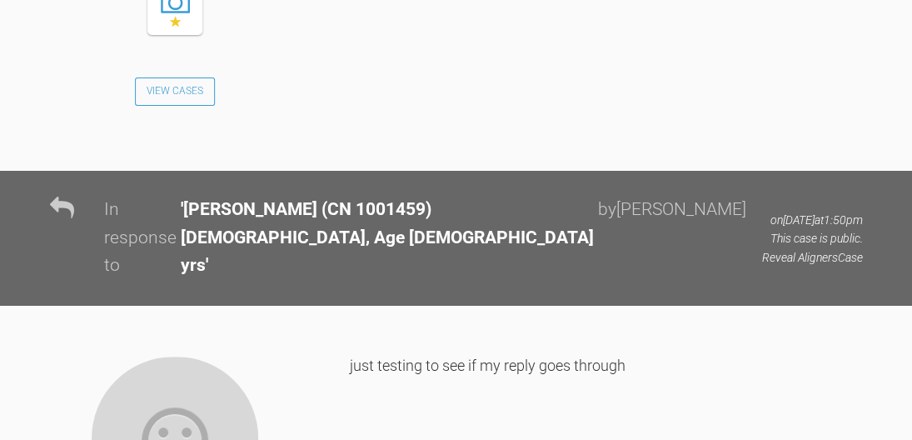
drag, startPoint x: 348, startPoint y: 38, endPoint x: 653, endPoint y: 104, distance: 311.7
copy div "View Cases Ok so looking over the plan again at this first appt you want to get…"
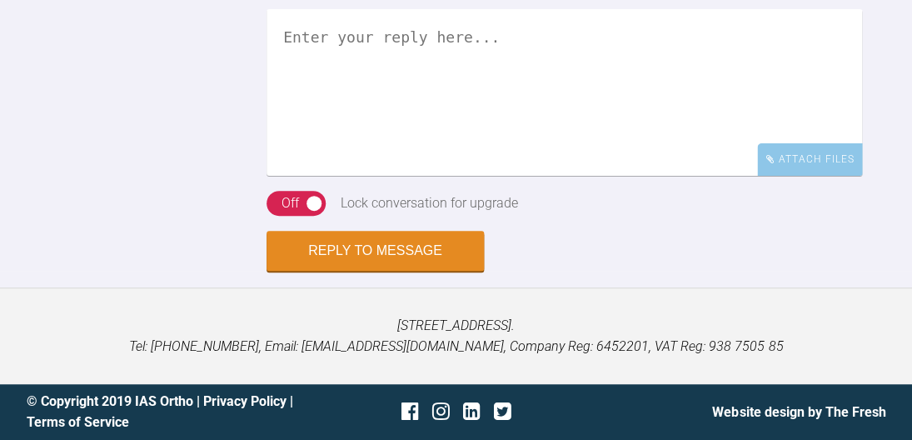
scroll to position [10454, 0]
click at [681, 176] on textarea at bounding box center [563, 92] width 595 height 167
paste textarea "VIEW CASES Ok so looking over the plan again at this first appt you want to get…"
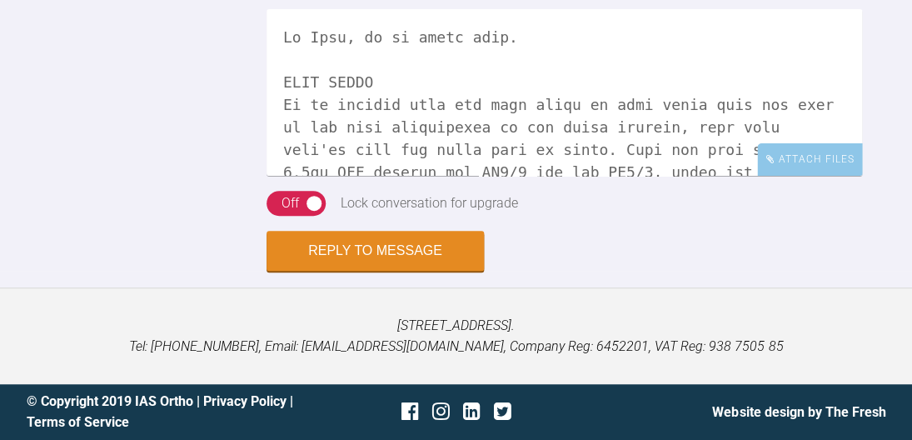
scroll to position [10598, 0]
click at [381, 176] on textarea at bounding box center [563, 92] width 595 height 167
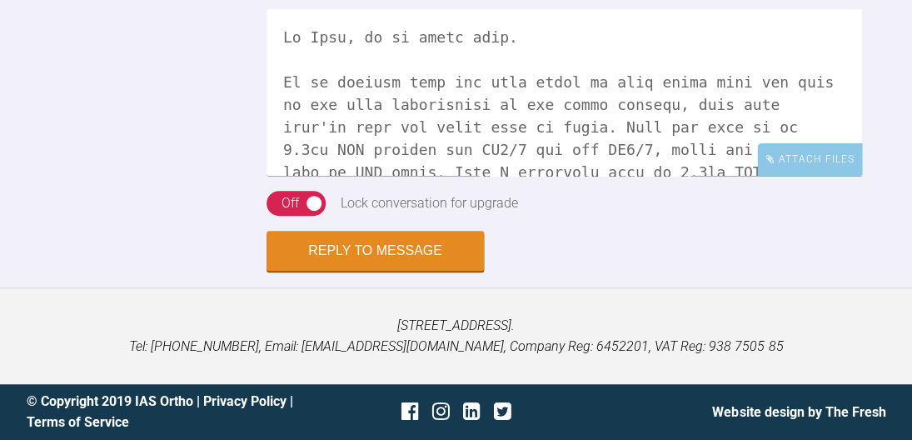
click at [330, 176] on textarea at bounding box center [563, 92] width 595 height 167
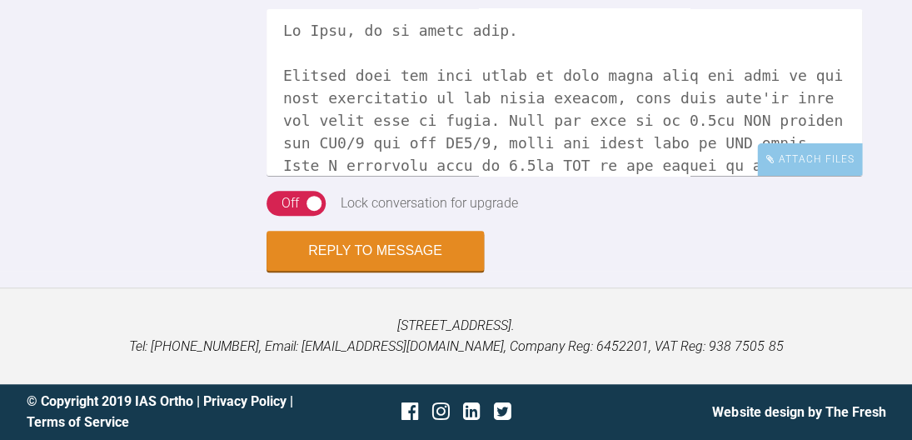
scroll to position [5, 0]
click at [374, 176] on textarea at bounding box center [563, 92] width 595 height 167
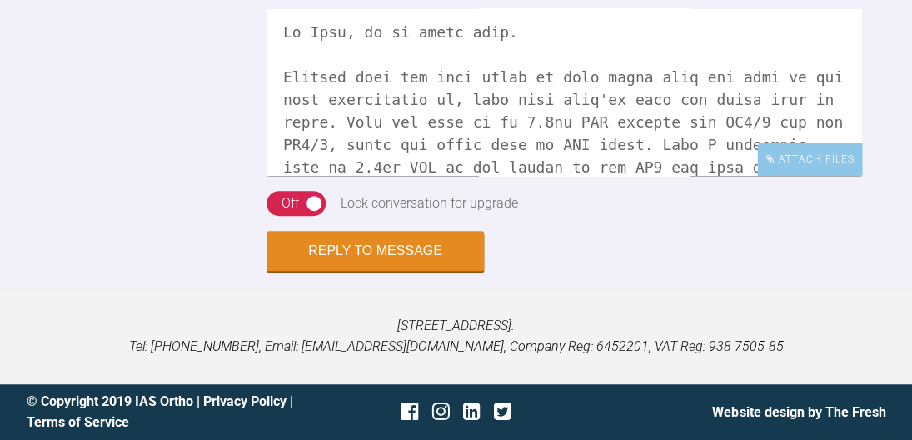
click at [541, 176] on textarea at bounding box center [563, 92] width 595 height 167
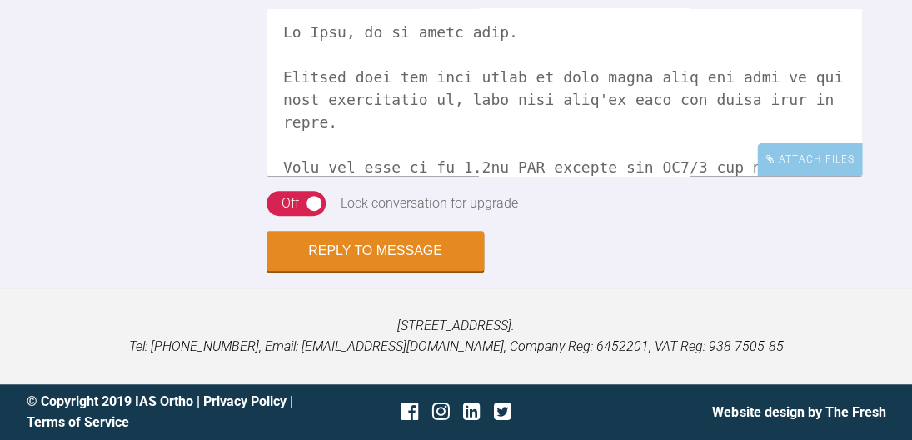
click at [538, 176] on textarea at bounding box center [563, 92] width 595 height 167
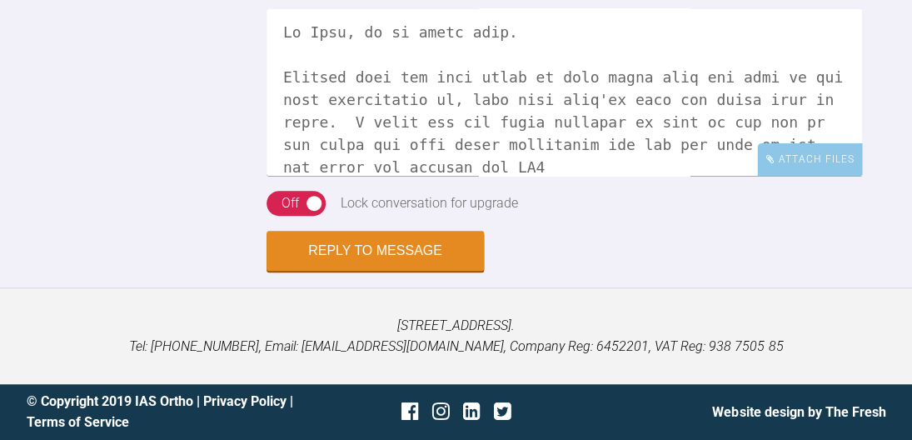
click at [308, 176] on textarea at bounding box center [563, 92] width 595 height 167
click at [495, 176] on textarea at bounding box center [563, 92] width 595 height 167
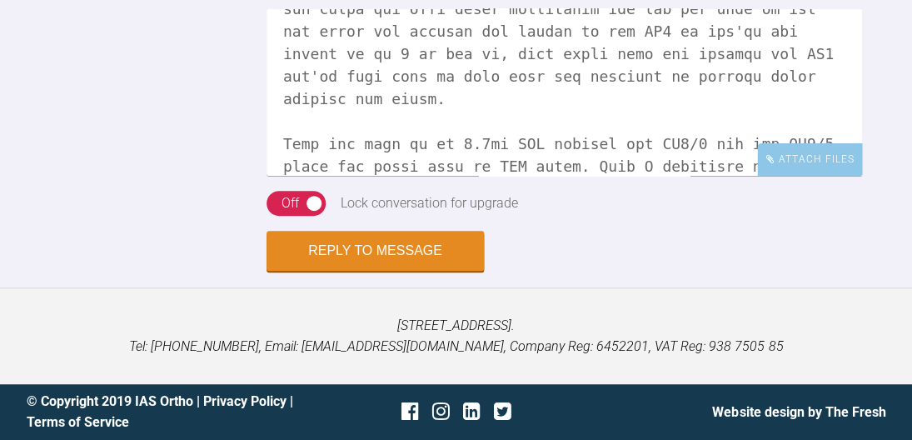
scroll to position [129, 0]
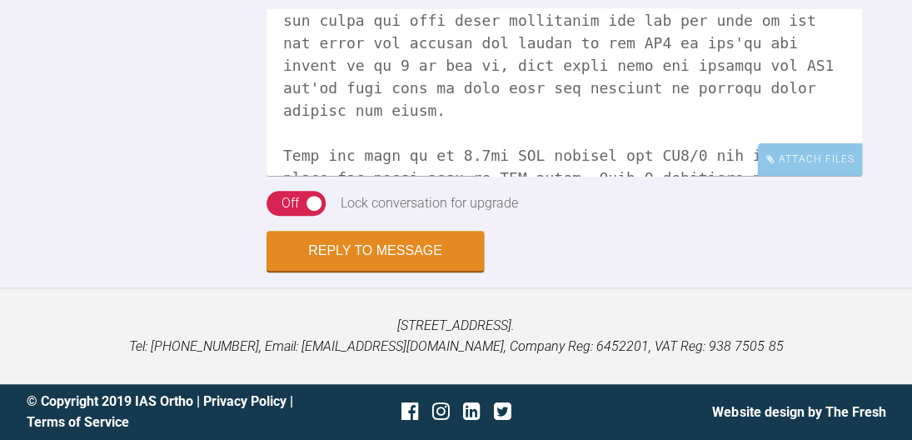
click at [285, 122] on textarea at bounding box center [563, 92] width 595 height 167
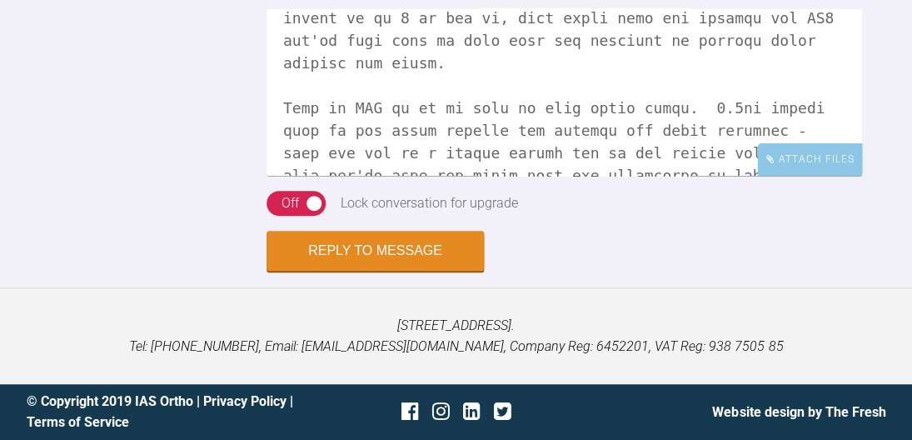
scroll to position [178, 0]
click at [320, 163] on textarea at bounding box center [563, 92] width 595 height 167
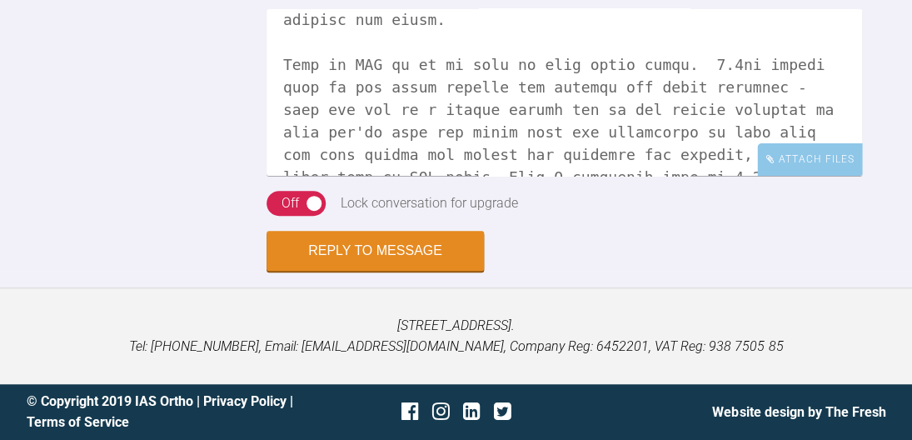
scroll to position [223, 0]
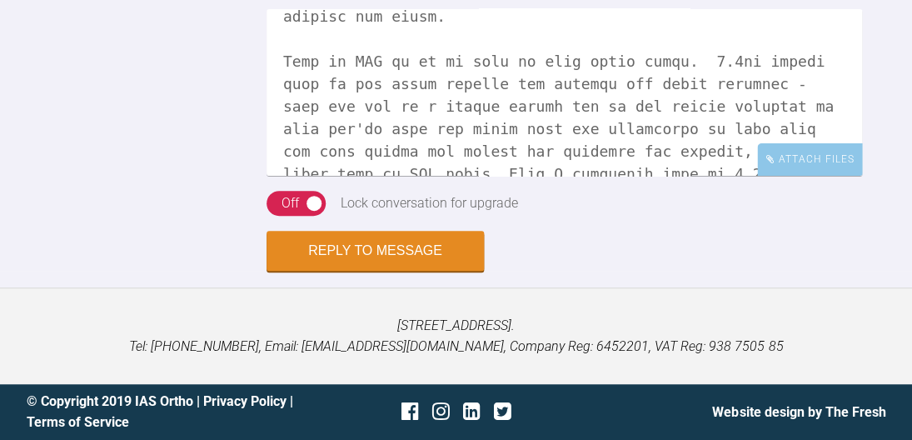
drag, startPoint x: 678, startPoint y: 96, endPoint x: 749, endPoint y: 142, distance: 84.3
click at [749, 142] on textarea at bounding box center [563, 92] width 595 height 167
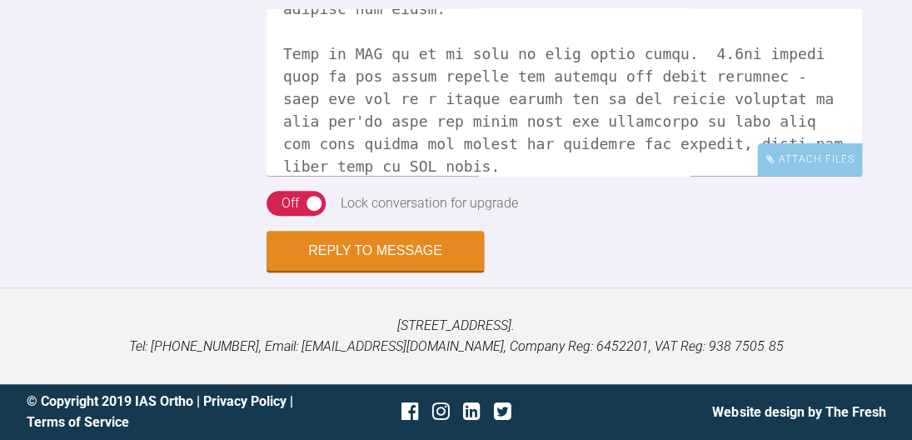
scroll to position [246, 0]
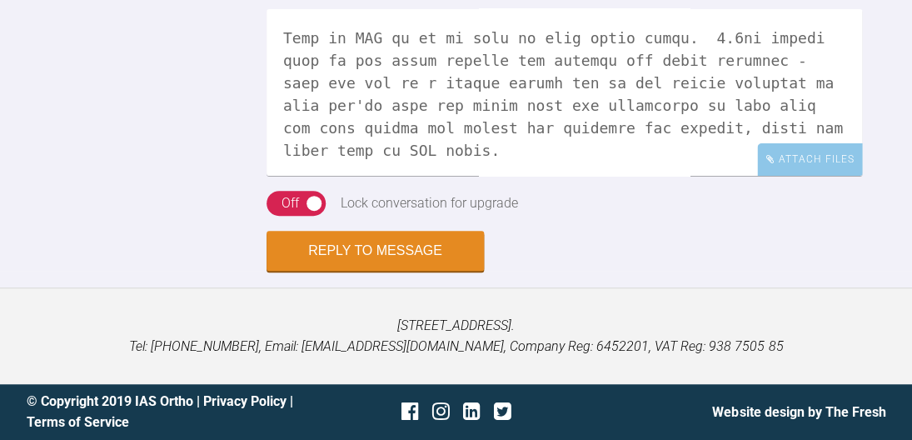
click at [789, 112] on textarea at bounding box center [563, 92] width 595 height 167
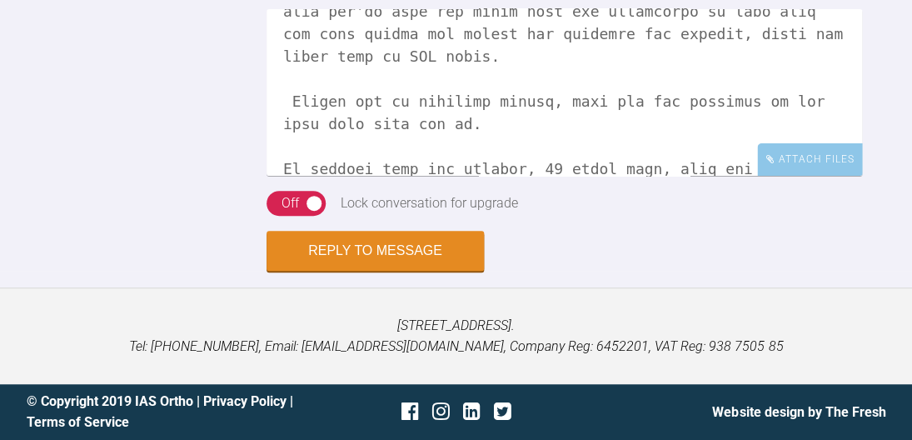
scroll to position [345, 0]
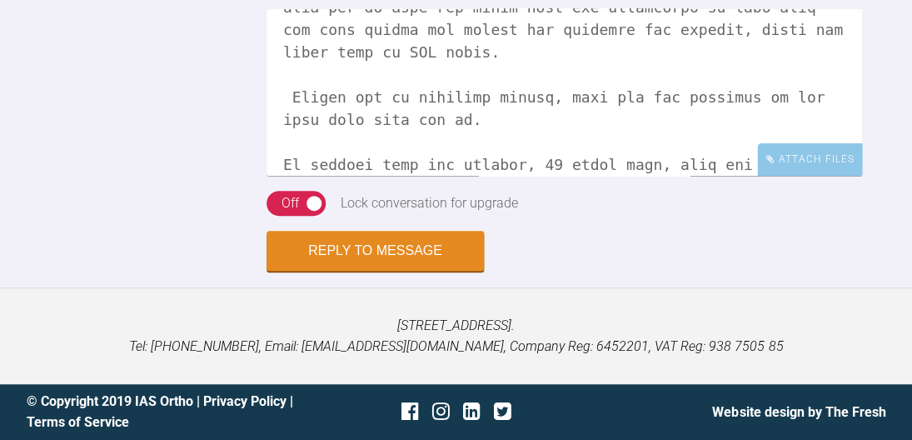
click at [794, 62] on textarea at bounding box center [563, 92] width 595 height 167
click at [461, 123] on textarea at bounding box center [563, 92] width 595 height 167
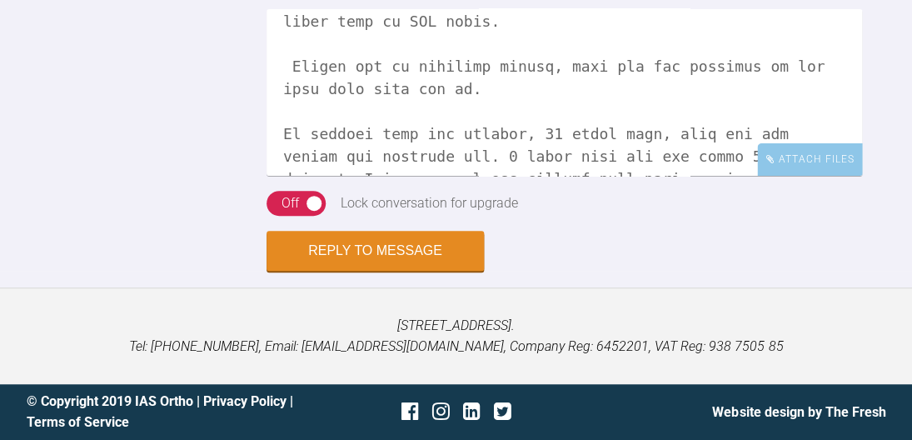
scroll to position [379, 0]
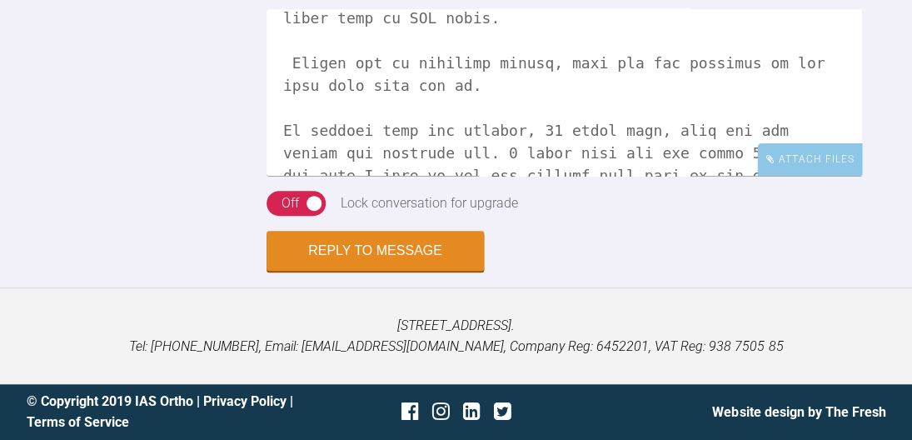
drag, startPoint x: 661, startPoint y: 97, endPoint x: 500, endPoint y: 162, distance: 174.4
click at [500, 162] on textarea at bounding box center [563, 92] width 595 height 167
click at [686, 96] on textarea at bounding box center [563, 92] width 595 height 167
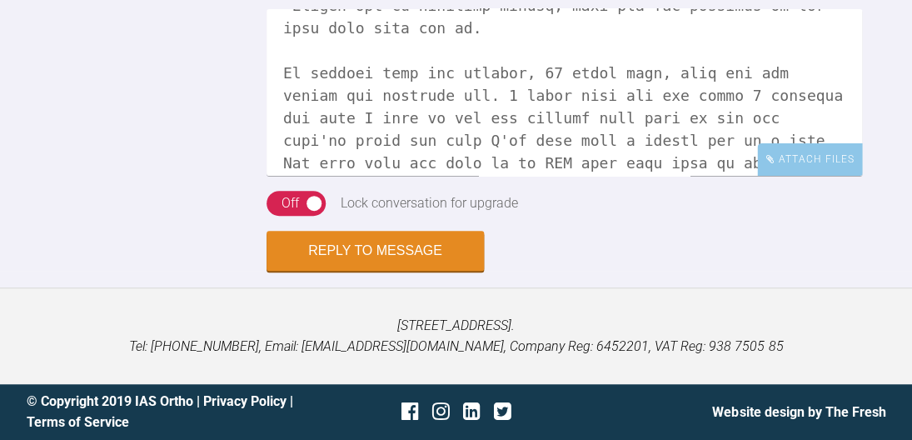
scroll to position [436, 0]
drag, startPoint x: 331, startPoint y: 102, endPoint x: 333, endPoint y: 117, distance: 14.4
click at [333, 117] on textarea at bounding box center [563, 92] width 595 height 167
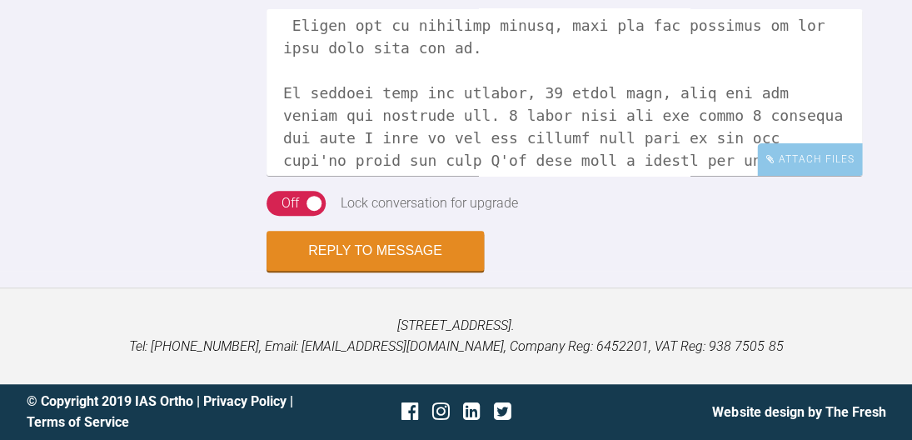
drag, startPoint x: 343, startPoint y: 147, endPoint x: 343, endPoint y: 137, distance: 9.2
click at [343, 137] on textarea at bounding box center [563, 92] width 595 height 167
click at [493, 148] on textarea at bounding box center [563, 92] width 595 height 167
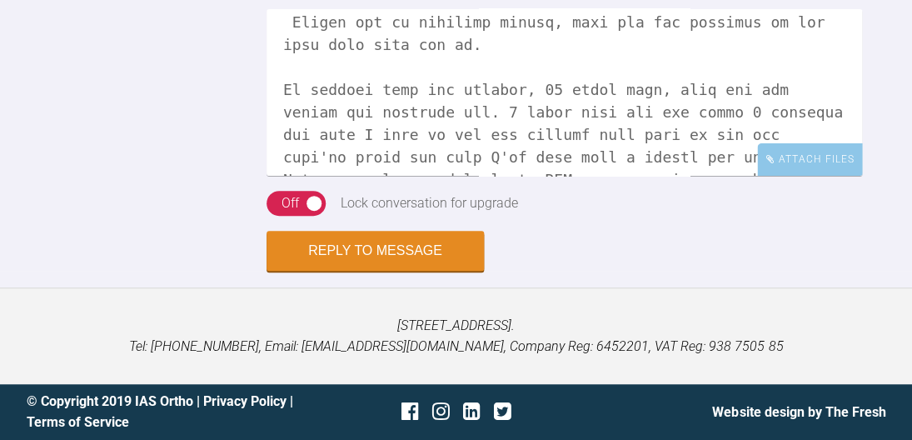
scroll to position [460, 0]
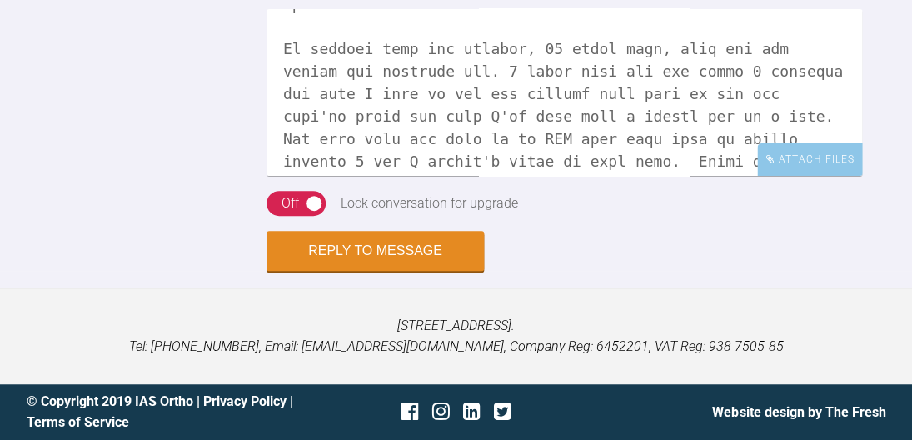
click at [528, 147] on textarea at bounding box center [563, 92] width 595 height 167
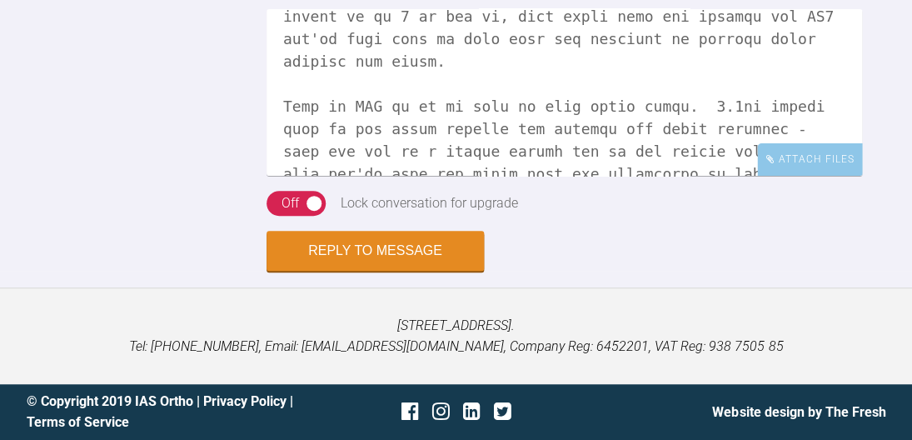
scroll to position [179, 0]
click at [719, 97] on textarea at bounding box center [563, 92] width 595 height 167
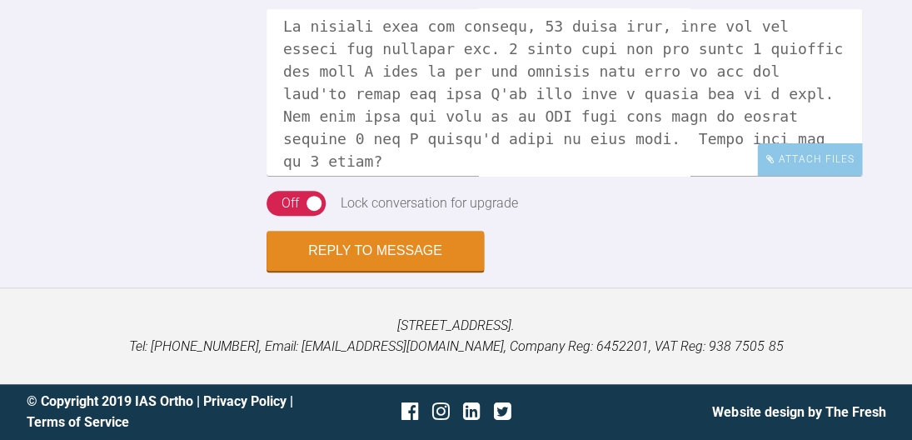
scroll to position [505, 0]
click at [311, 148] on textarea at bounding box center [563, 92] width 595 height 167
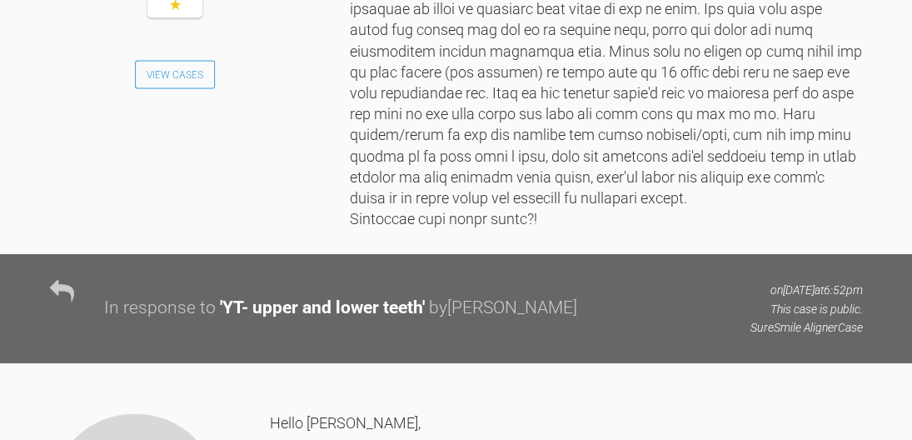
scroll to position [10810, 0]
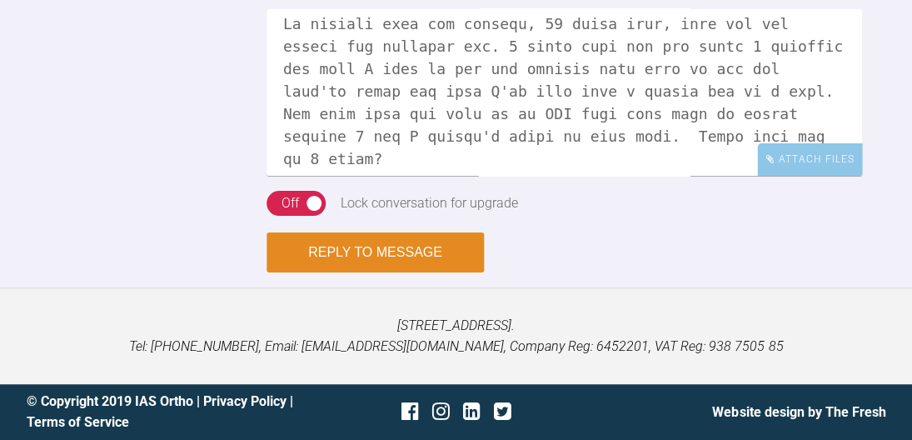
type textarea "Hi [PERSON_NAME], ok so first appt. Looking over the plan again at this first a…"
click at [436, 262] on button "Reply to Message" at bounding box center [374, 252] width 217 height 40
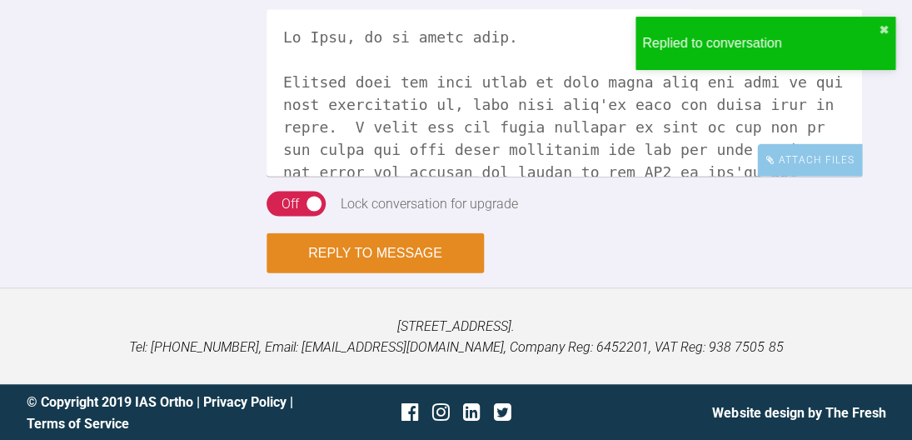
scroll to position [11134, 0]
